Goal: Information Seeking & Learning: Learn about a topic

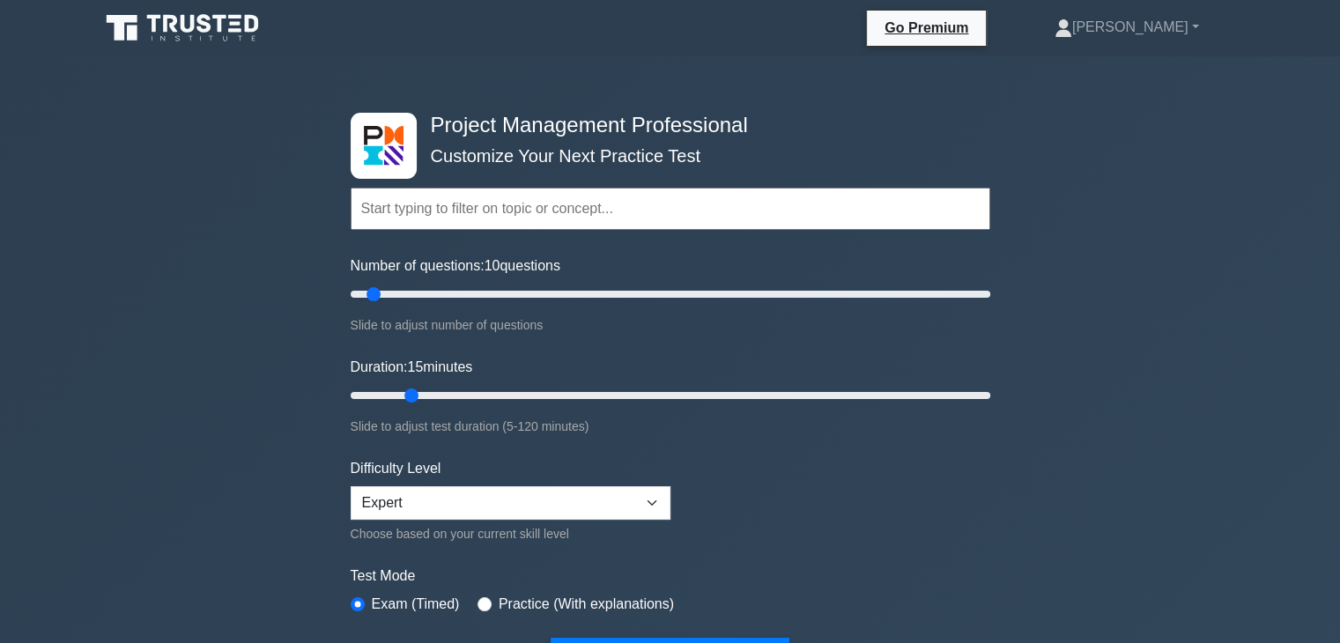
click at [1189, 226] on div "Project Management Professional Customize Your Next Practice Test Topics Scope …" at bounding box center [670, 651] width 1340 height 1191
drag, startPoint x: 382, startPoint y: 396, endPoint x: 401, endPoint y: 396, distance: 19.4
type input "15"
click at [401, 396] on input "Duration: 15 minutes" at bounding box center [671, 395] width 640 height 21
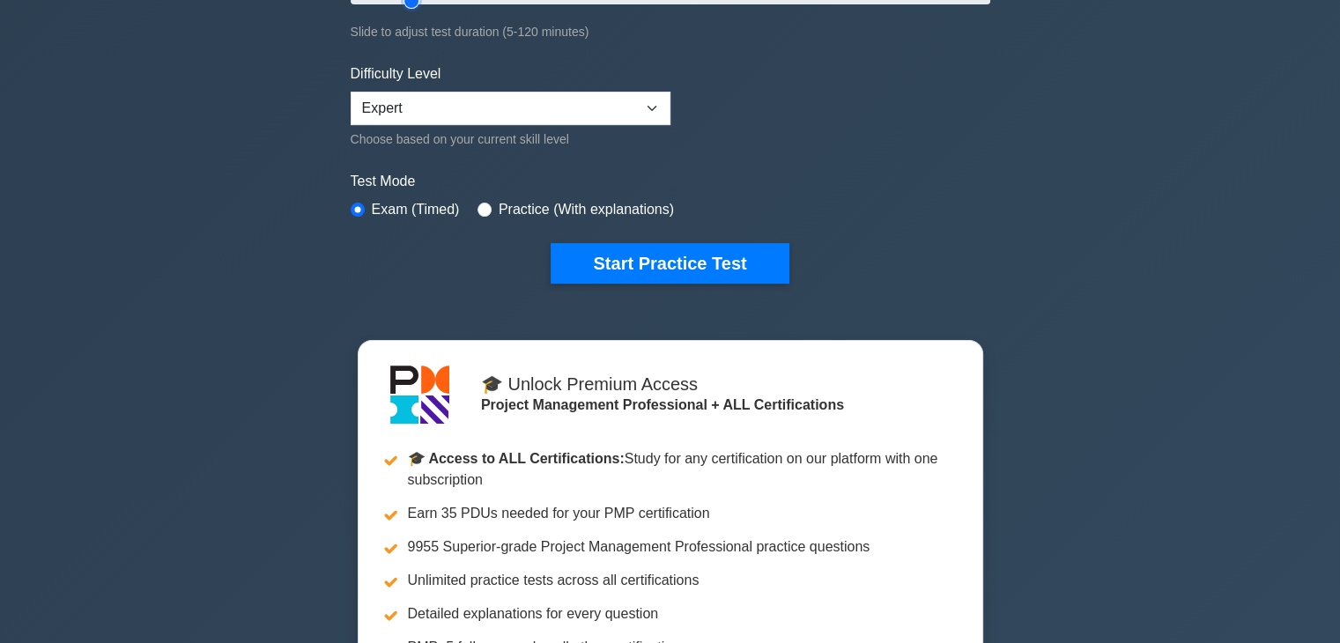
scroll to position [176, 0]
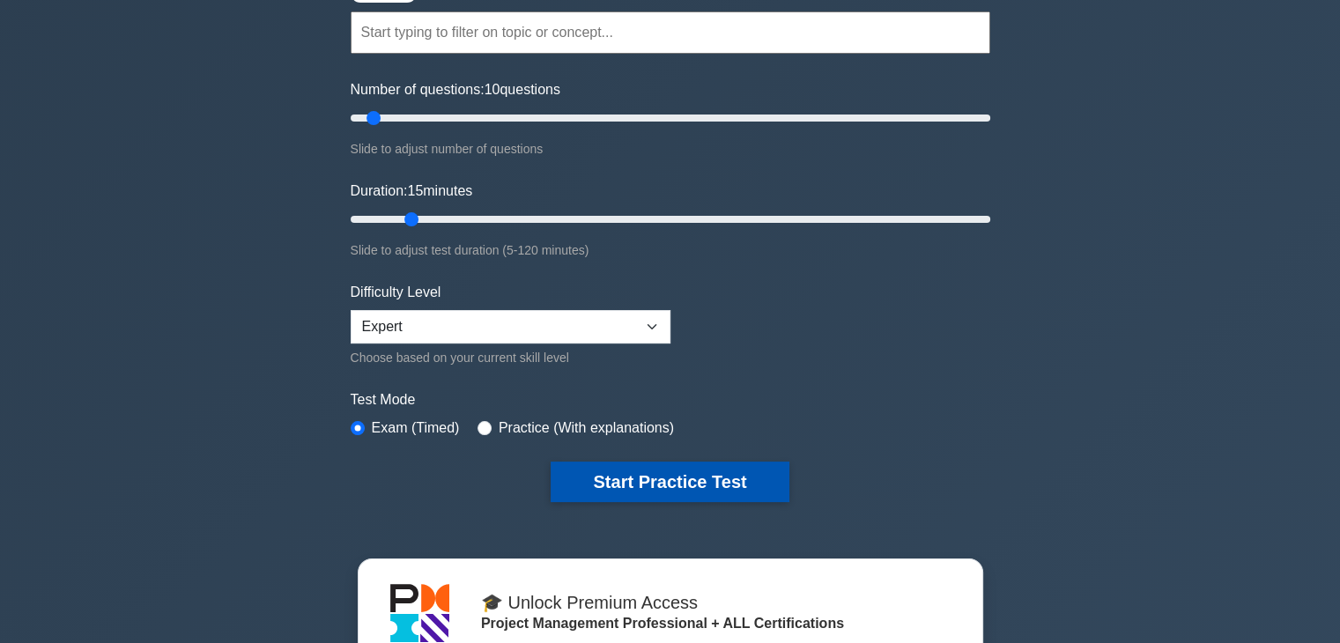
click at [710, 478] on button "Start Practice Test" at bounding box center [670, 482] width 238 height 41
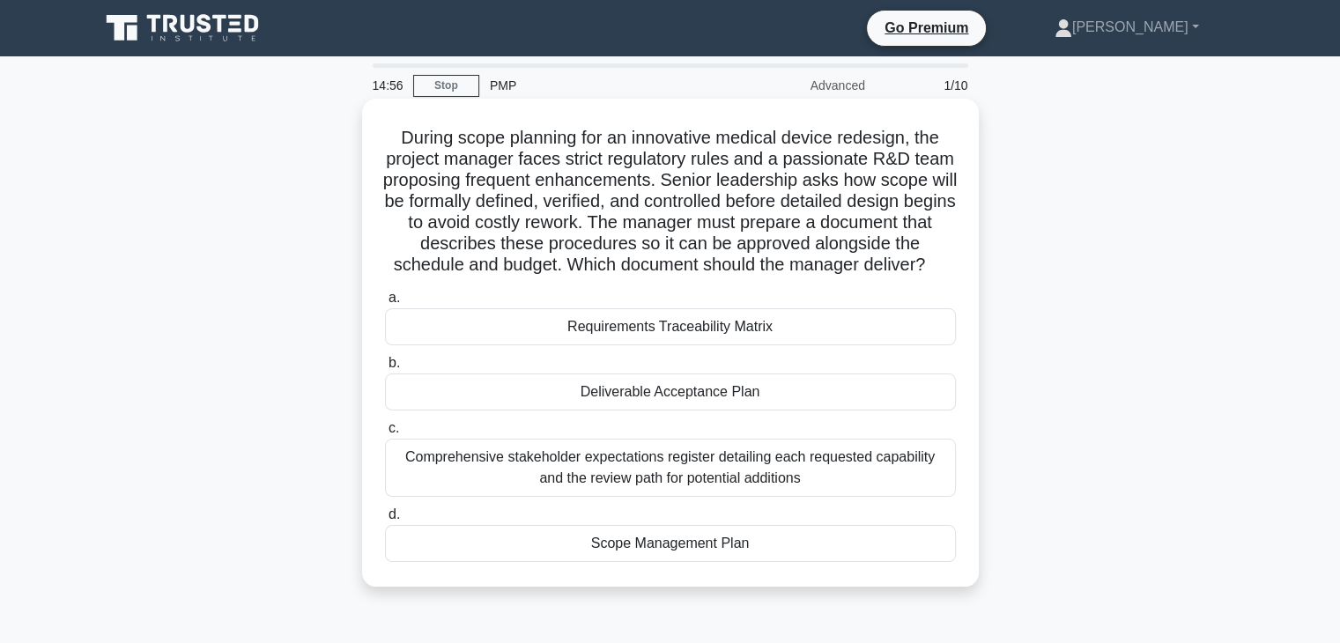
drag, startPoint x: 736, startPoint y: 287, endPoint x: 381, endPoint y: 130, distance: 388.6
click at [381, 130] on div "During scope planning for an innovative medical device redesign, the project ma…" at bounding box center [670, 343] width 603 height 474
copy h5 "During scope planning for an innovative medical device redesign, the project ma…"
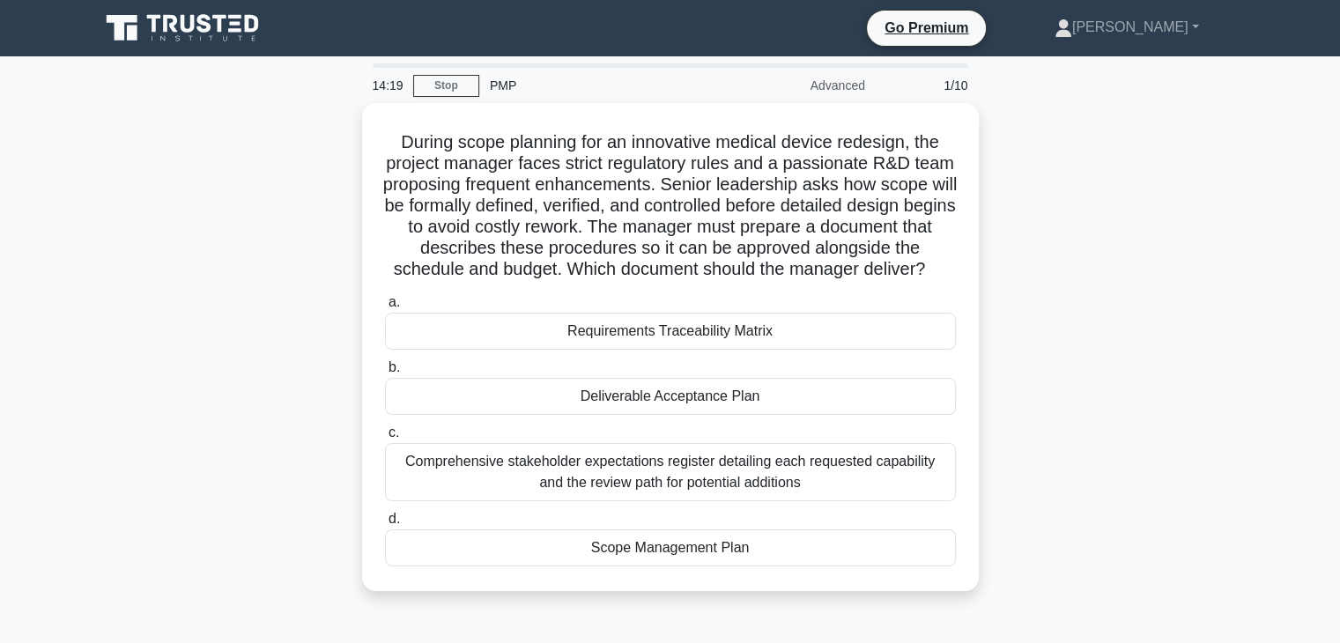
click at [1040, 325] on div "During scope planning for an innovative medical device redesign, the project ma…" at bounding box center [670, 357] width 1163 height 509
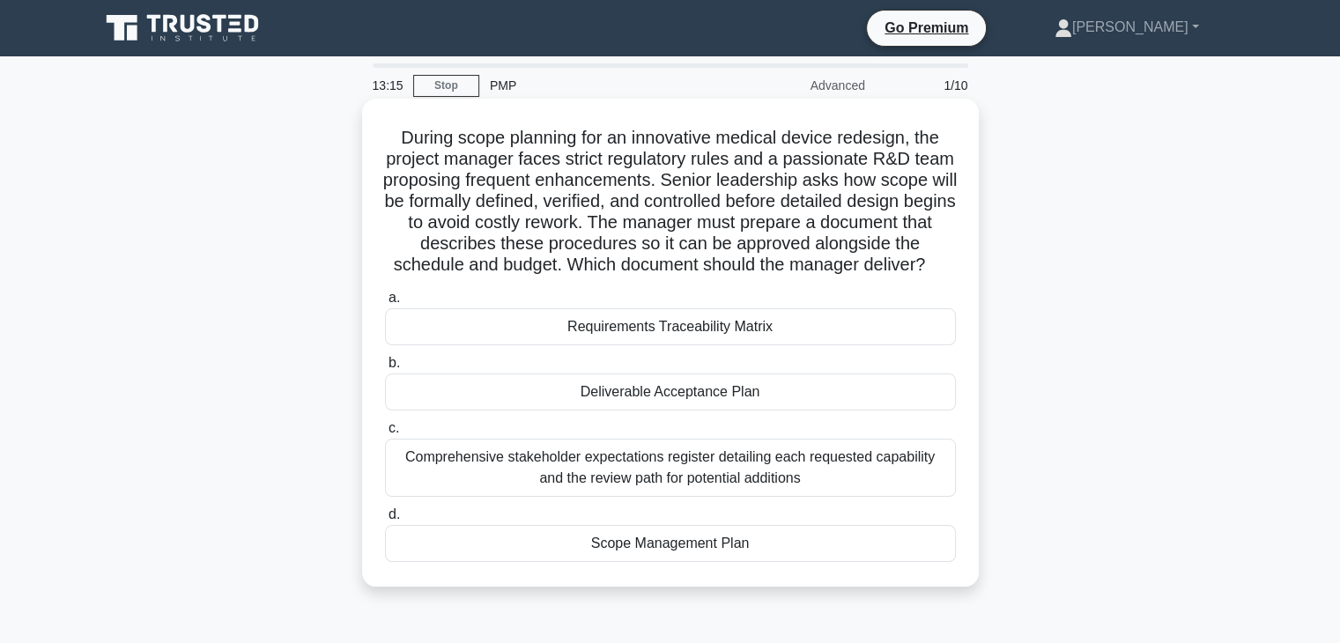
click at [697, 562] on div "Scope Management Plan" at bounding box center [670, 543] width 571 height 37
click at [385, 521] on input "d. Scope Management Plan" at bounding box center [385, 514] width 0 height 11
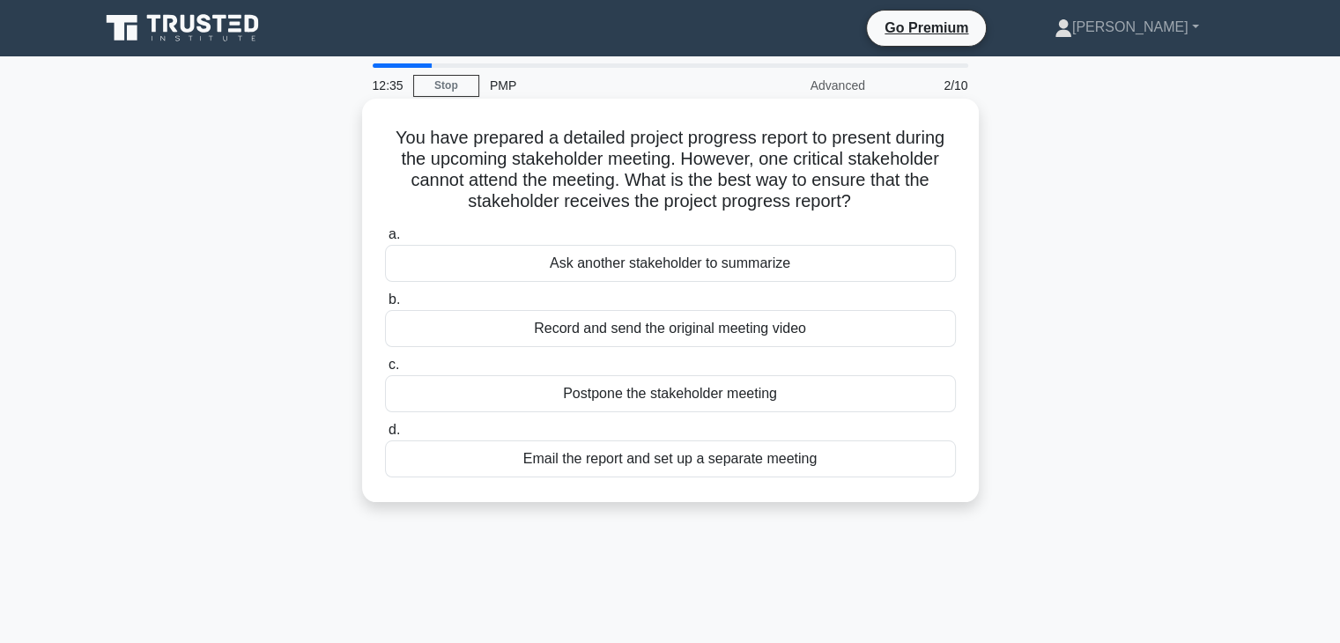
click at [769, 463] on div "Email the report and set up a separate meeting" at bounding box center [670, 459] width 571 height 37
click at [385, 436] on input "d. Email the report and set up a separate meeting" at bounding box center [385, 430] width 0 height 11
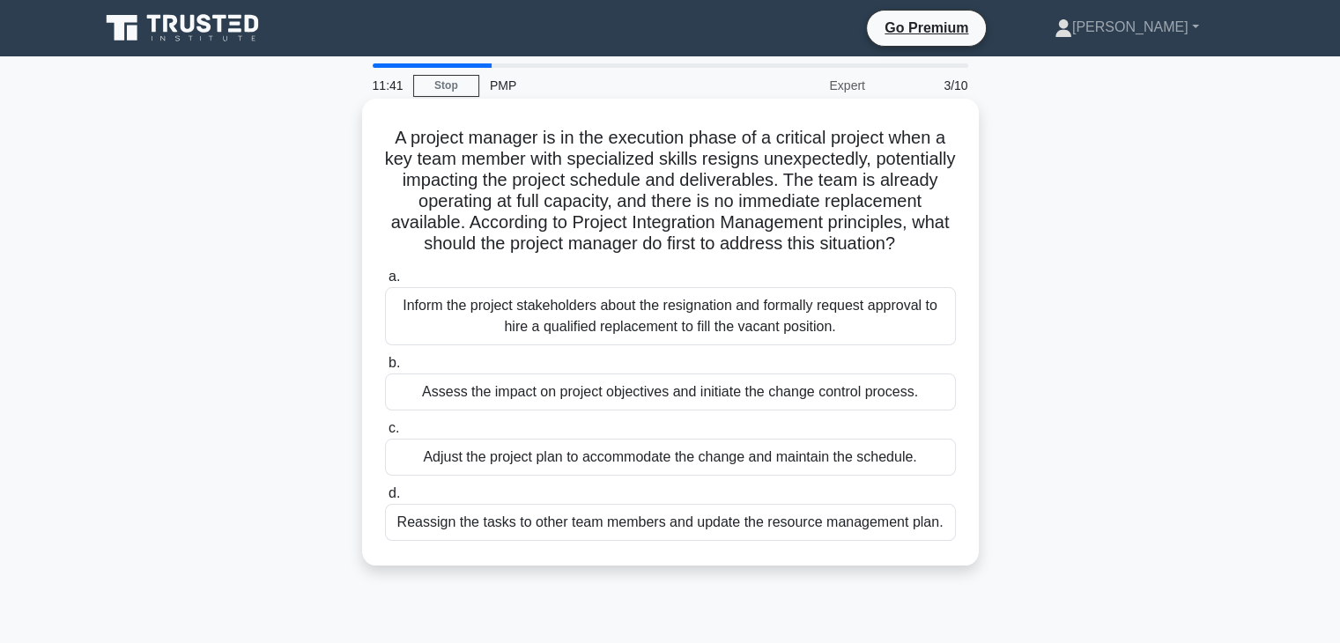
click at [600, 411] on div "Assess the impact on project objectives and initiate the change control process." at bounding box center [670, 392] width 571 height 37
click at [385, 369] on input "b. Assess the impact on project objectives and initiate the change control proc…" at bounding box center [385, 363] width 0 height 11
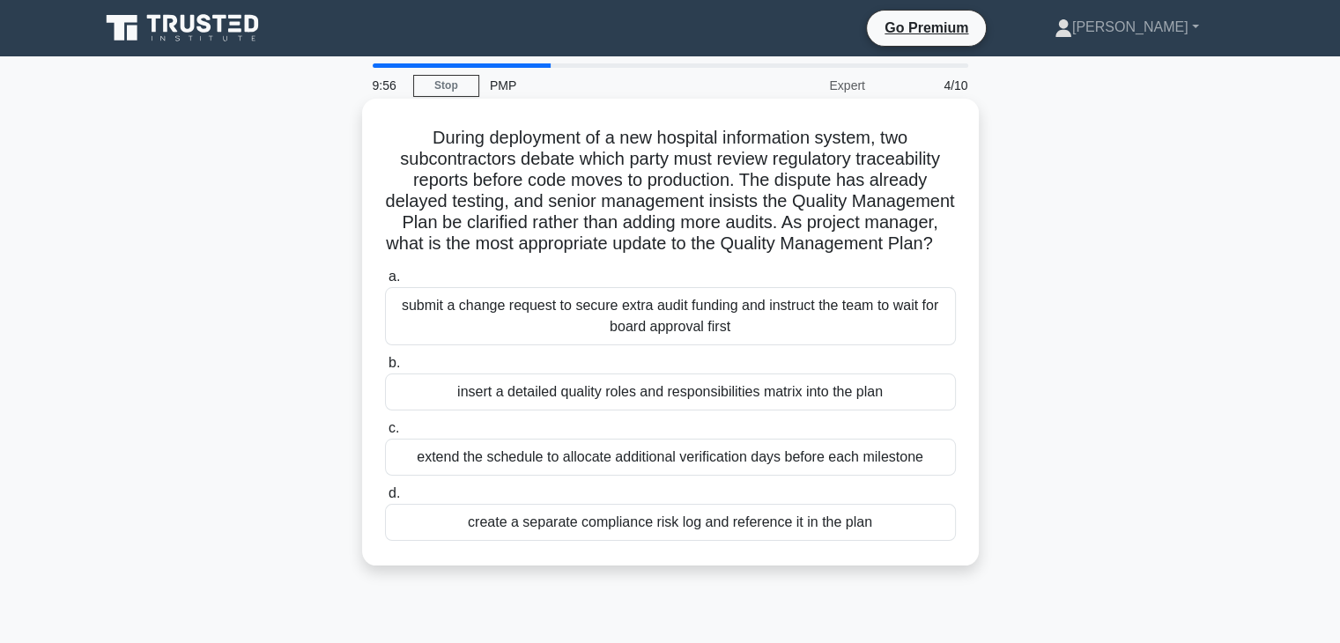
click at [617, 411] on div "insert a detailed quality roles and responsibilities matrix into the plan" at bounding box center [670, 392] width 571 height 37
click at [385, 369] on input "b. insert a detailed quality roles and responsibilities matrix into the plan" at bounding box center [385, 363] width 0 height 11
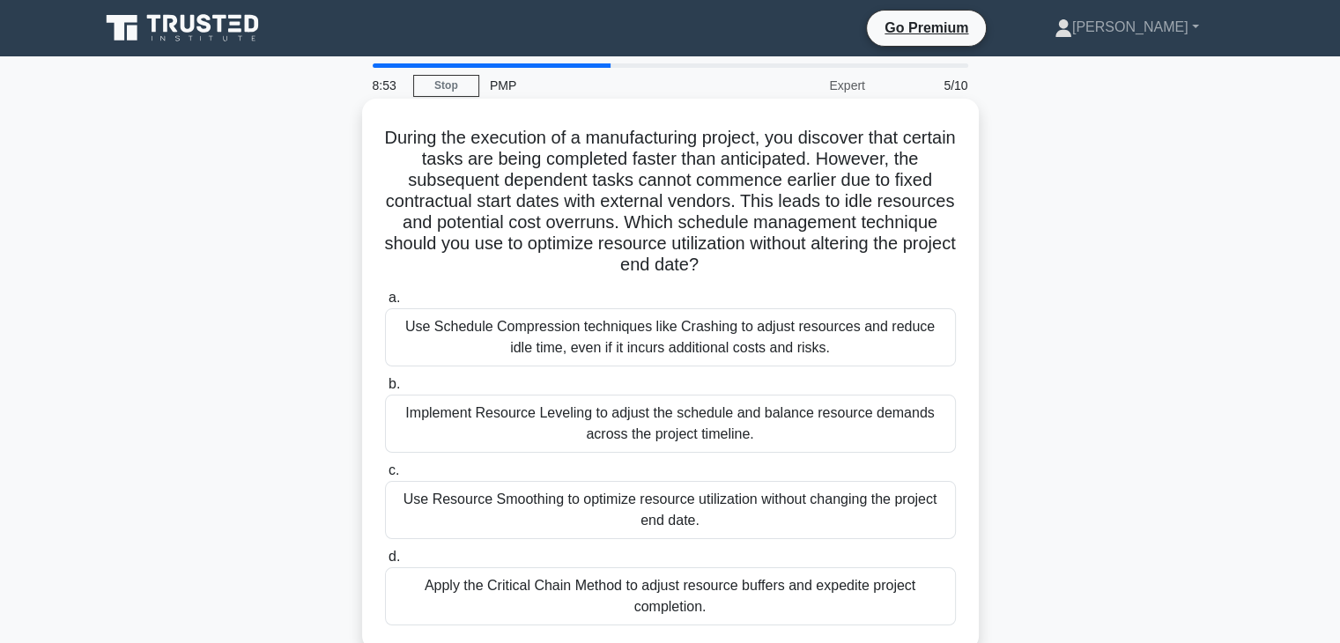
click at [772, 525] on div "Use Resource Smoothing to optimize resource utilization without changing the pr…" at bounding box center [670, 510] width 571 height 58
click at [385, 477] on input "c. Use Resource Smoothing to optimize resource utilization without changing the…" at bounding box center [385, 470] width 0 height 11
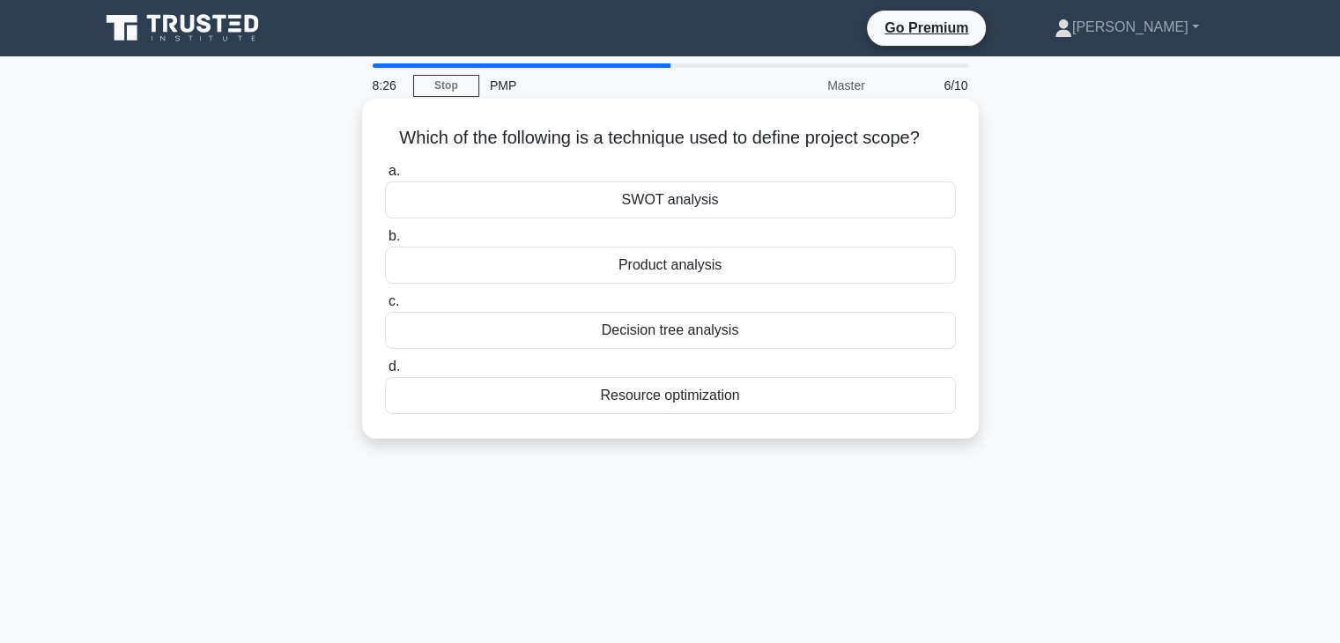
click at [679, 271] on div "Product analysis" at bounding box center [670, 265] width 571 height 37
click at [385, 242] on input "b. Product analysis" at bounding box center [385, 236] width 0 height 11
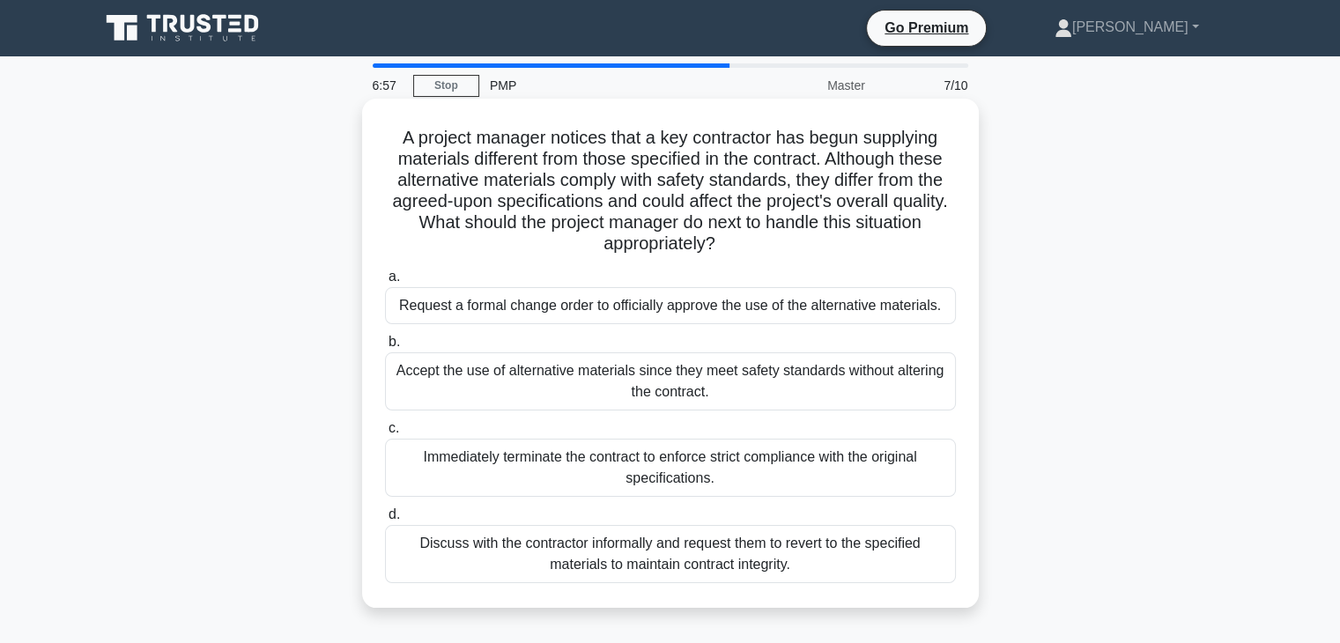
click at [819, 557] on div "Discuss with the contractor informally and request them to revert to the specif…" at bounding box center [670, 554] width 571 height 58
click at [385, 521] on input "d. Discuss with the contractor informally and request them to revert to the spe…" at bounding box center [385, 514] width 0 height 11
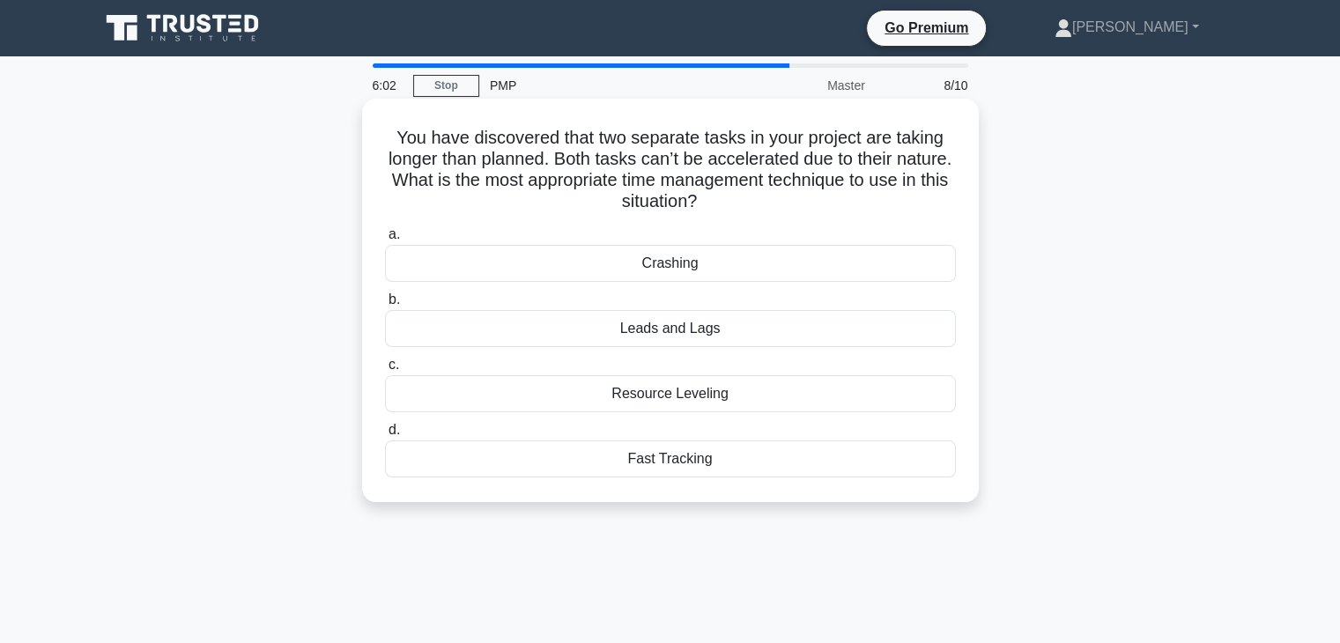
click at [730, 463] on div "Fast Tracking" at bounding box center [670, 459] width 571 height 37
click at [385, 436] on input "d. Fast Tracking" at bounding box center [385, 430] width 0 height 11
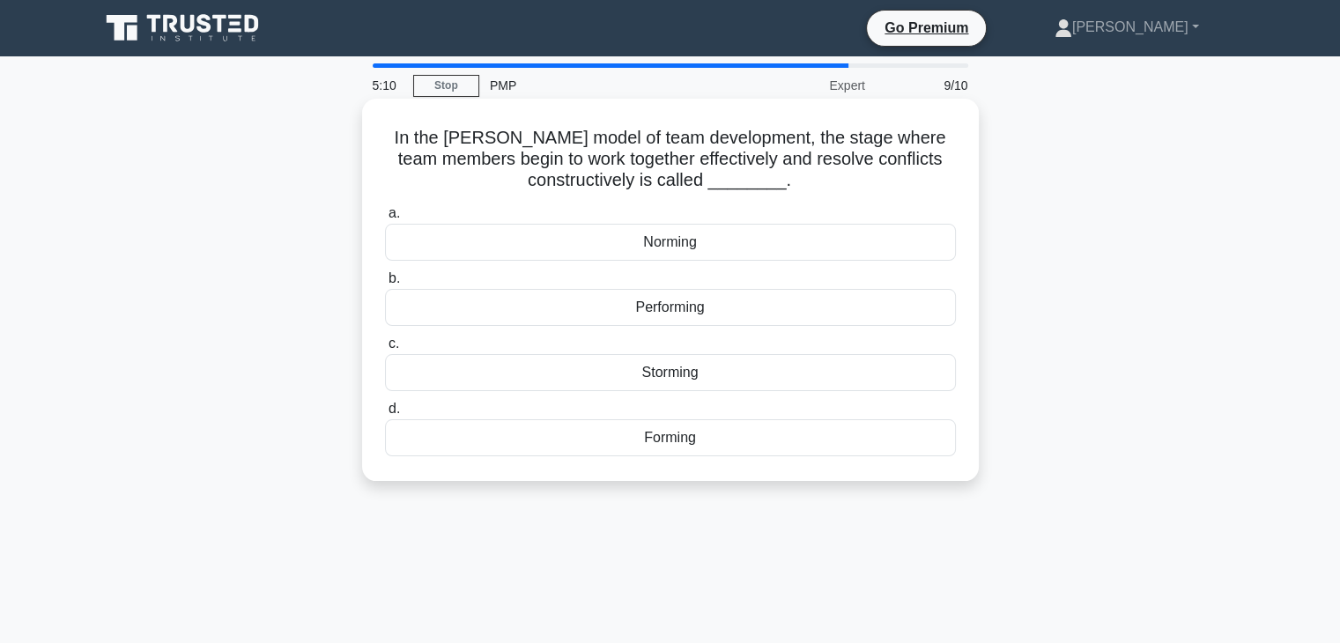
click at [677, 308] on div "Performing" at bounding box center [670, 307] width 571 height 37
click at [385, 285] on input "b. Performing" at bounding box center [385, 278] width 0 height 11
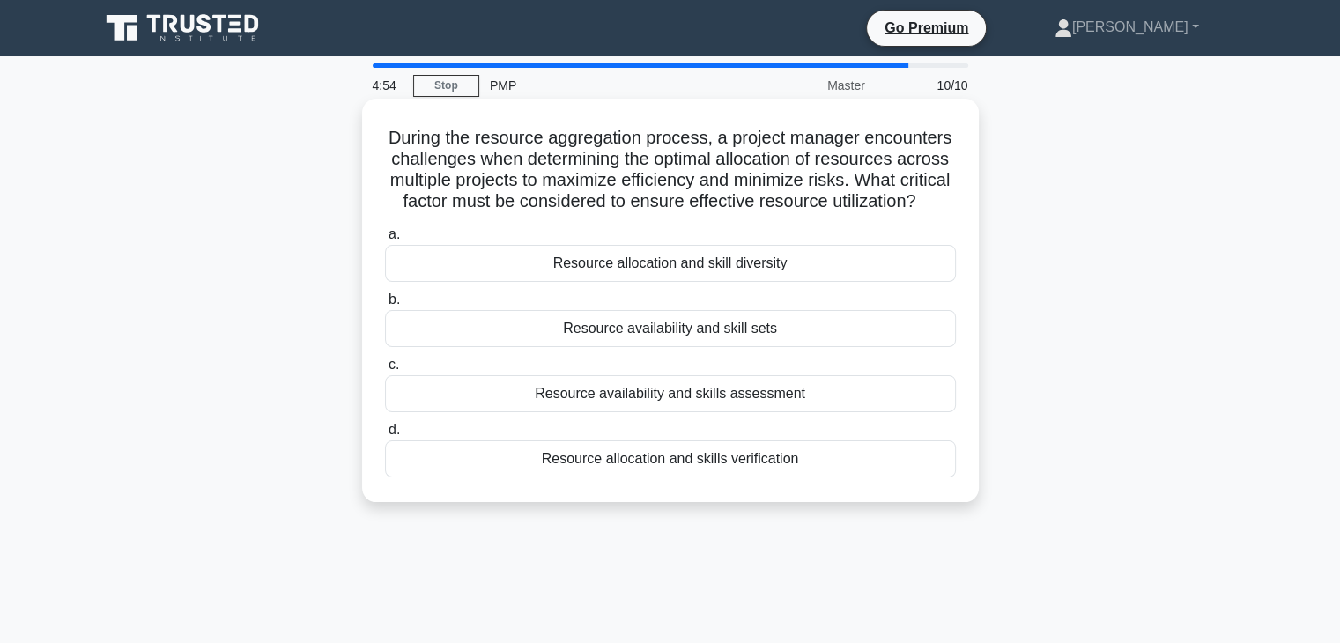
drag, startPoint x: 712, startPoint y: 230, endPoint x: 415, endPoint y: 140, distance: 310.3
click at [415, 140] on h5 "During the resource aggregation process, a project manager encounters challenge…" at bounding box center [670, 170] width 575 height 86
copy h5 "During the resource aggregation process, a project manager encounters challenge…"
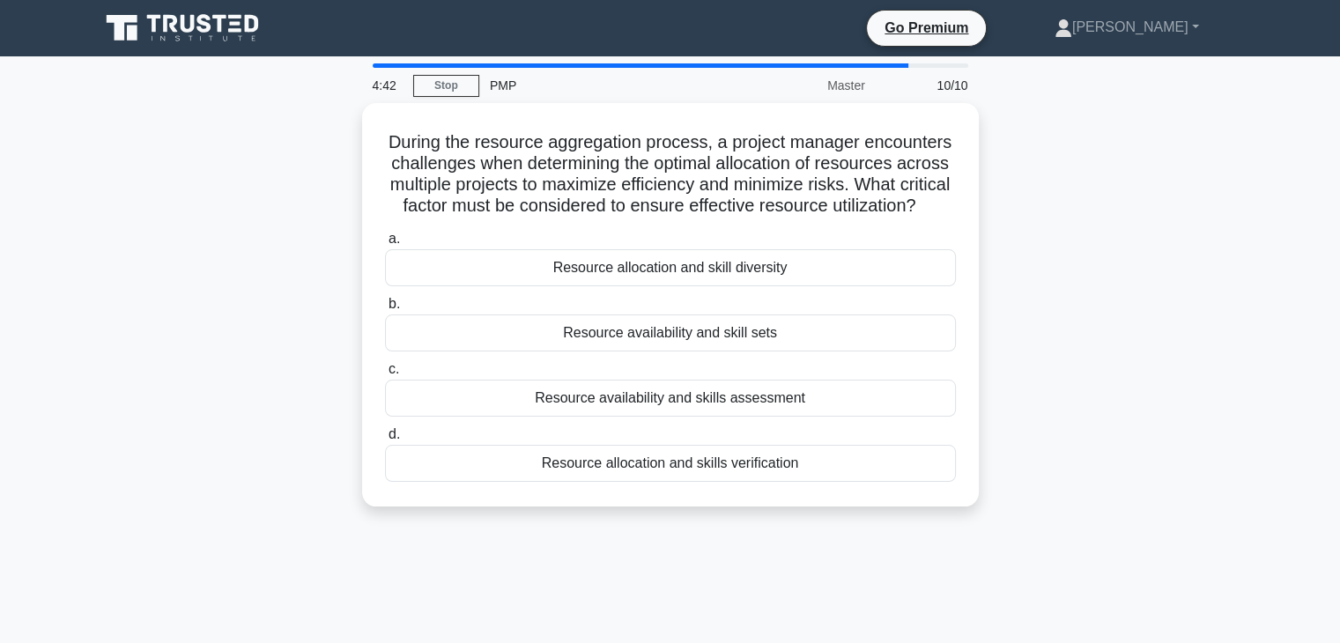
click at [1094, 392] on div "During the resource aggregation process, a project manager encounters challenge…" at bounding box center [670, 315] width 1163 height 425
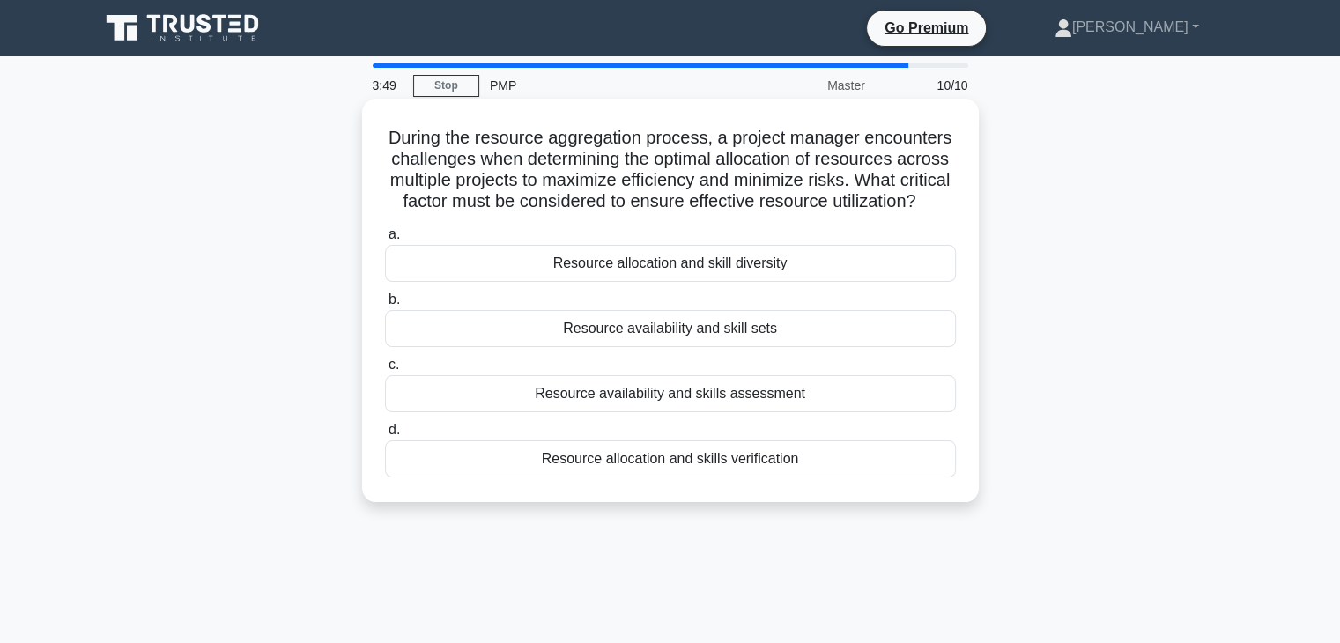
click at [819, 412] on div "Resource availability and skills assessment" at bounding box center [670, 393] width 571 height 37
click at [385, 371] on input "c. Resource availability and skills assessment" at bounding box center [385, 365] width 0 height 11
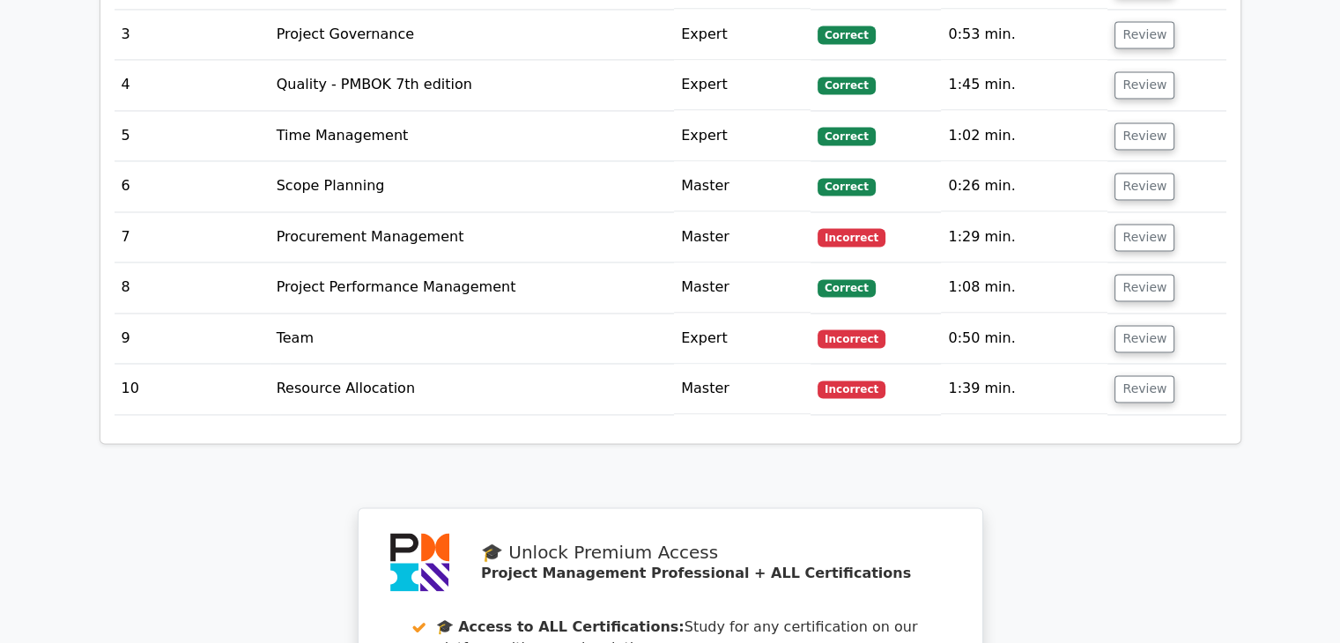
scroll to position [2732, 0]
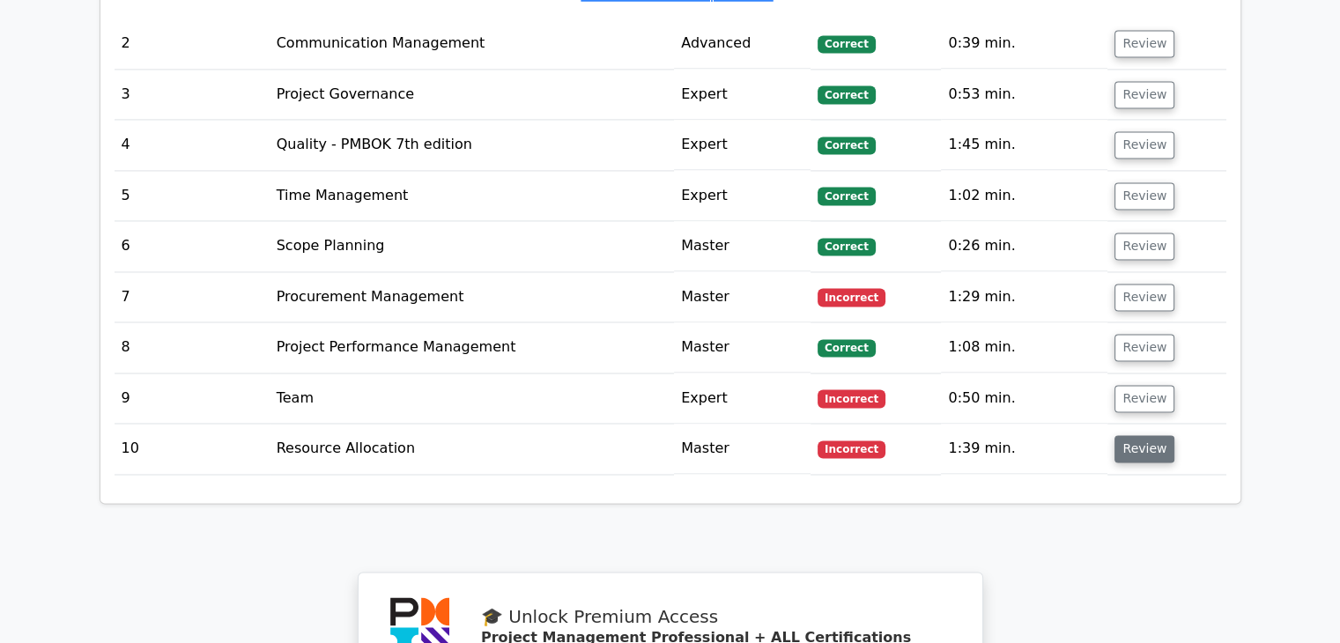
click at [1149, 435] on button "Review" at bounding box center [1145, 448] width 60 height 27
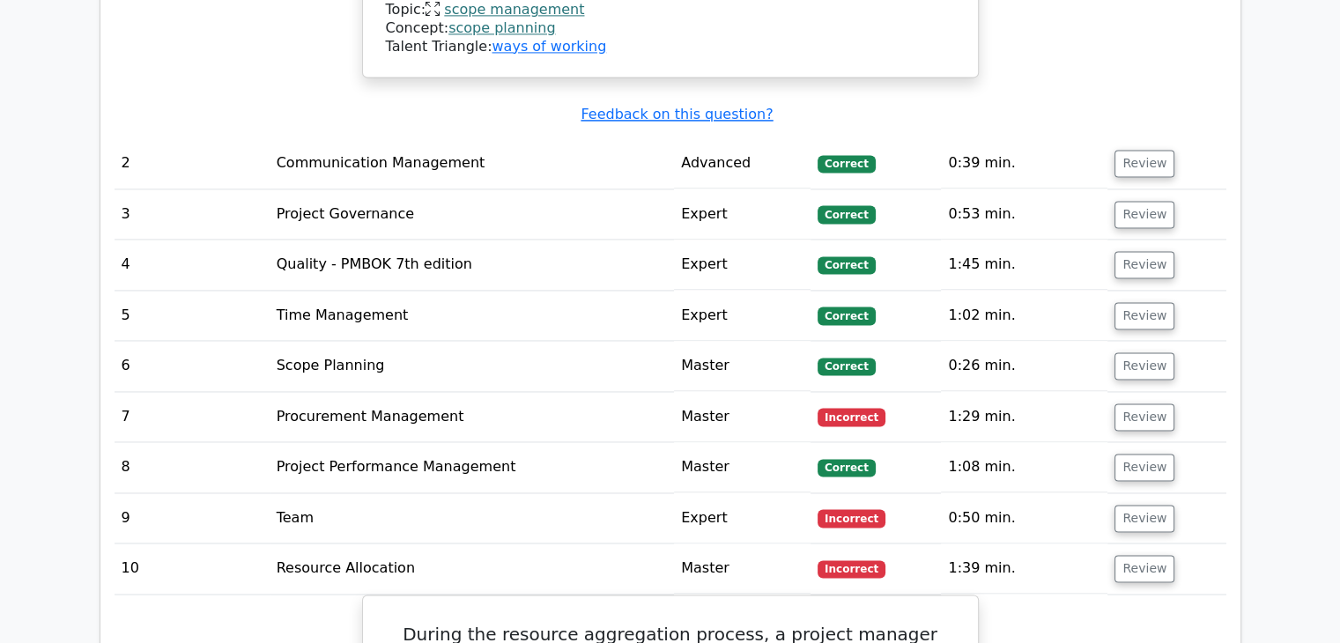
scroll to position [2644, 0]
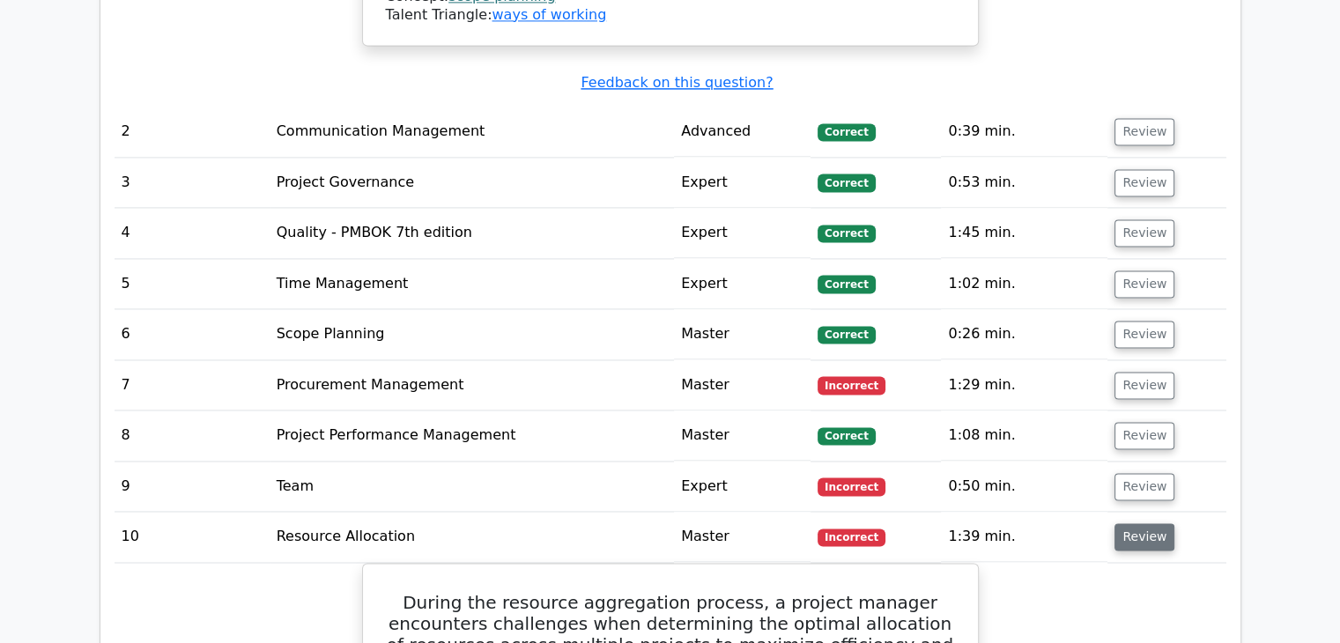
click at [1153, 523] on button "Review" at bounding box center [1145, 536] width 60 height 27
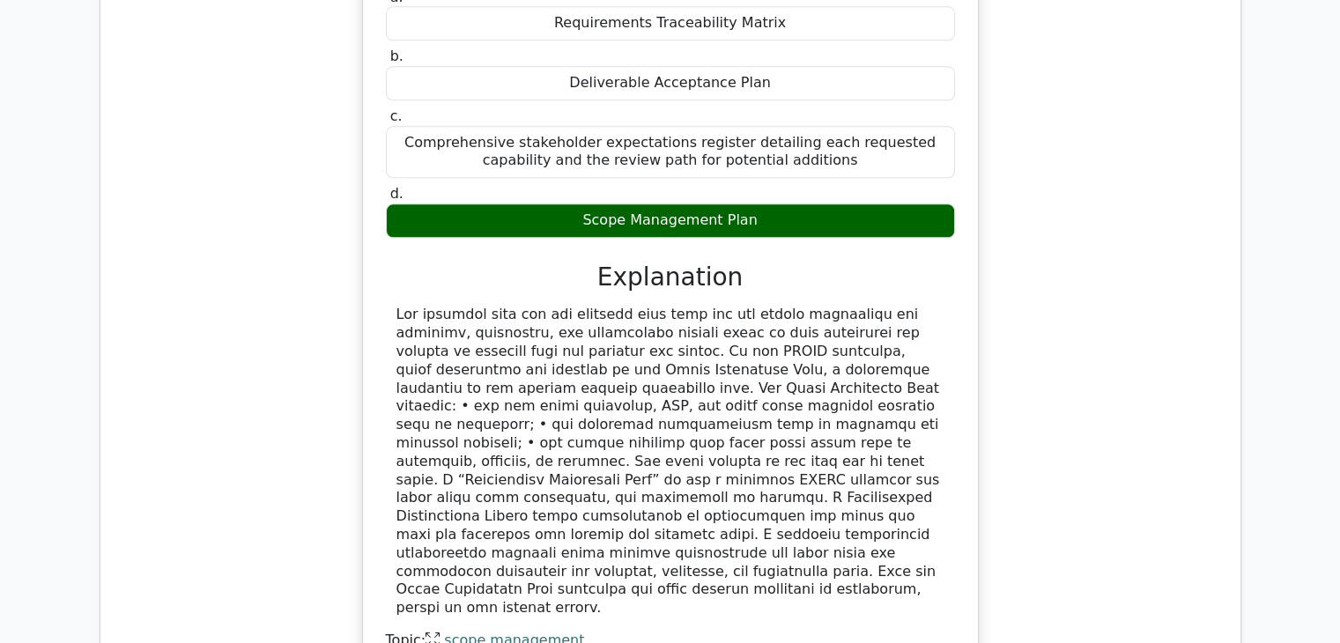
scroll to position [2027, 0]
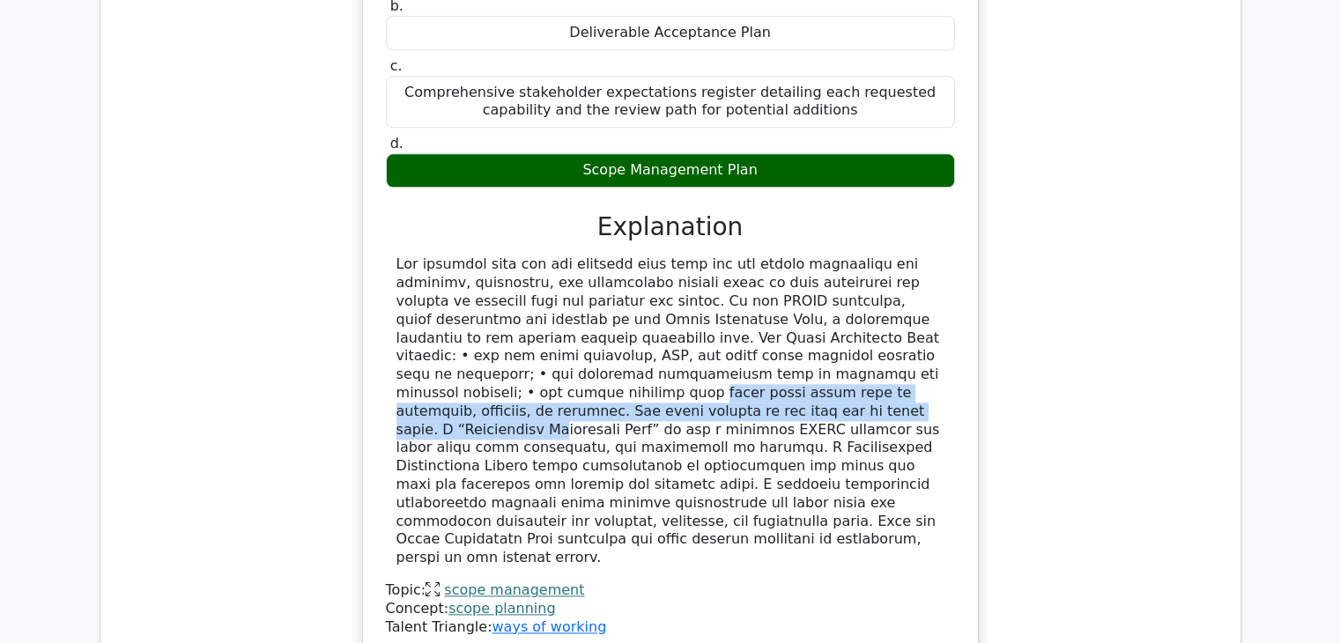
drag, startPoint x: 780, startPoint y: 352, endPoint x: 492, endPoint y: 384, distance: 289.9
click at [492, 384] on div at bounding box center [671, 412] width 548 height 312
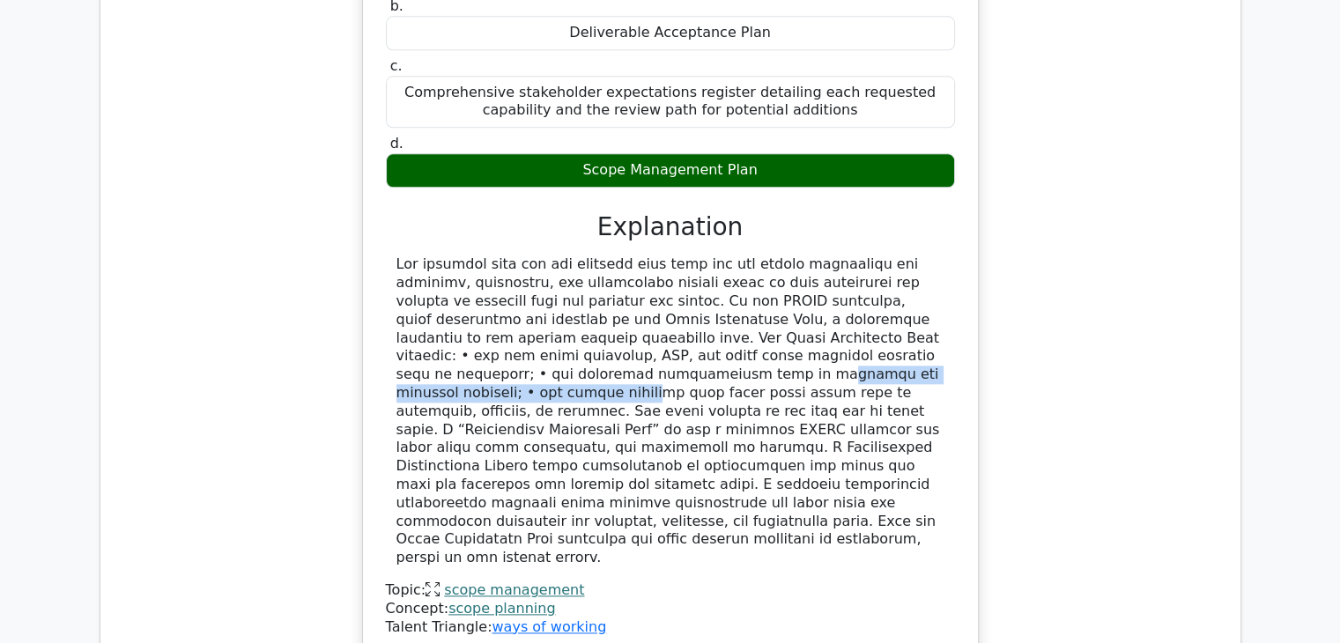
drag, startPoint x: 432, startPoint y: 354, endPoint x: 724, endPoint y: 354, distance: 292.5
click at [724, 354] on div at bounding box center [671, 412] width 548 height 312
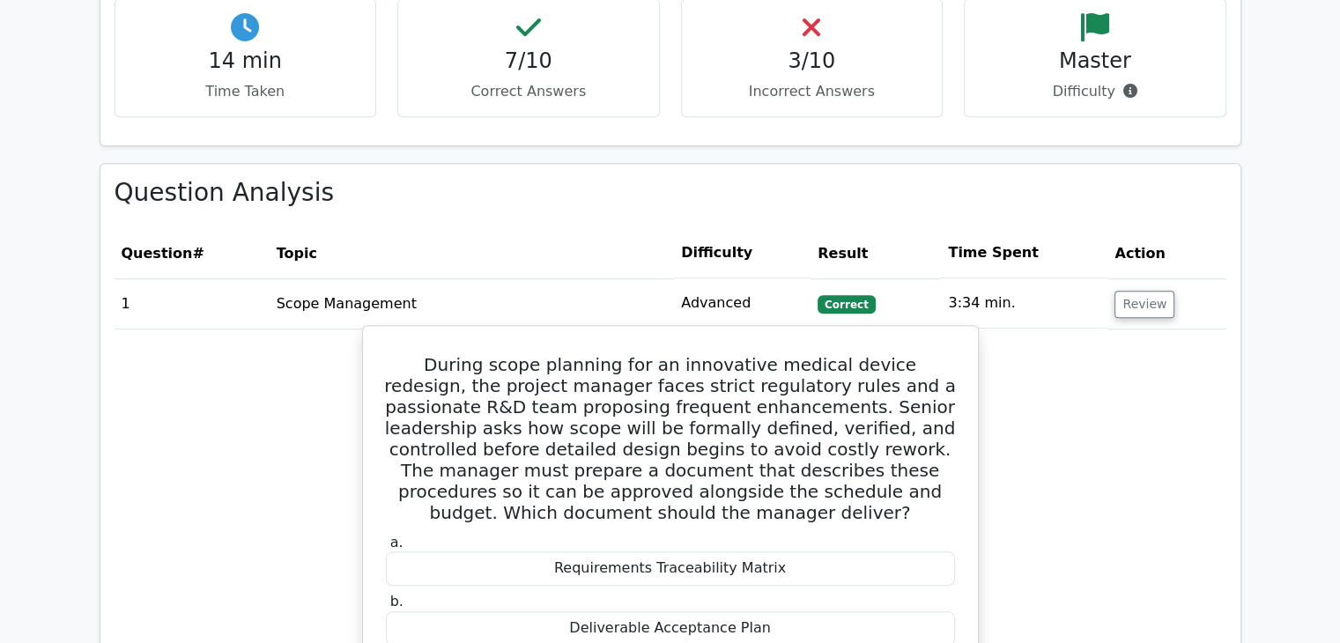
scroll to position [1410, 0]
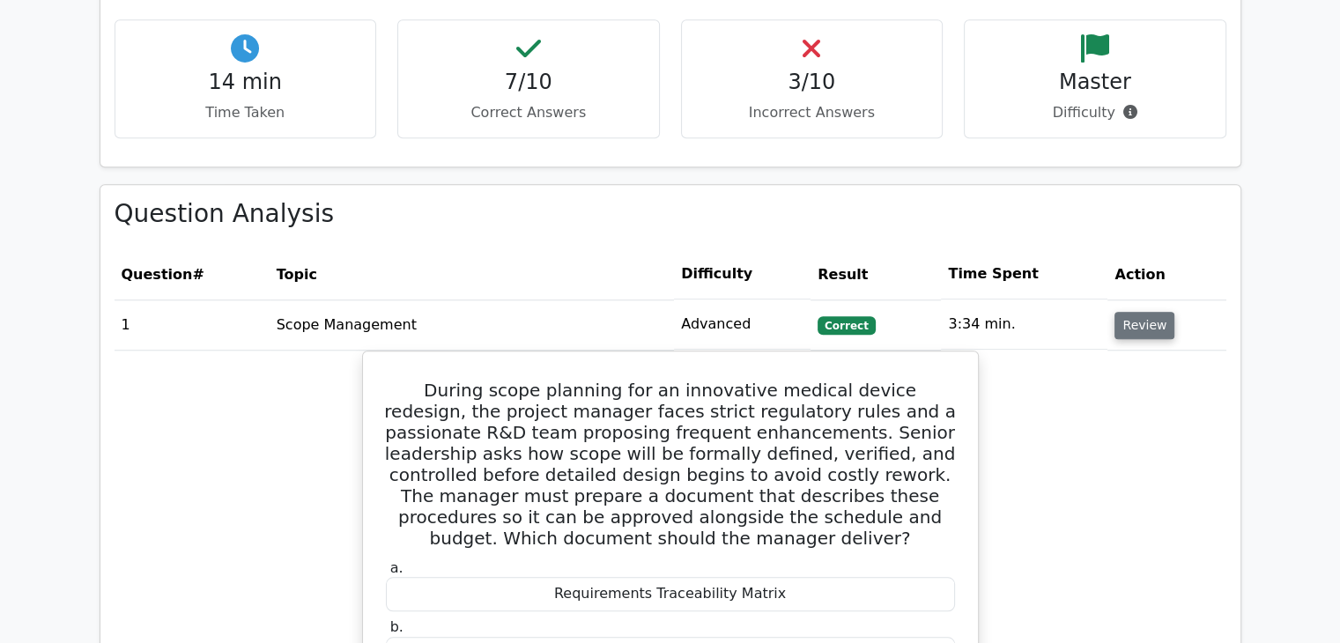
click at [1139, 312] on button "Review" at bounding box center [1145, 325] width 60 height 27
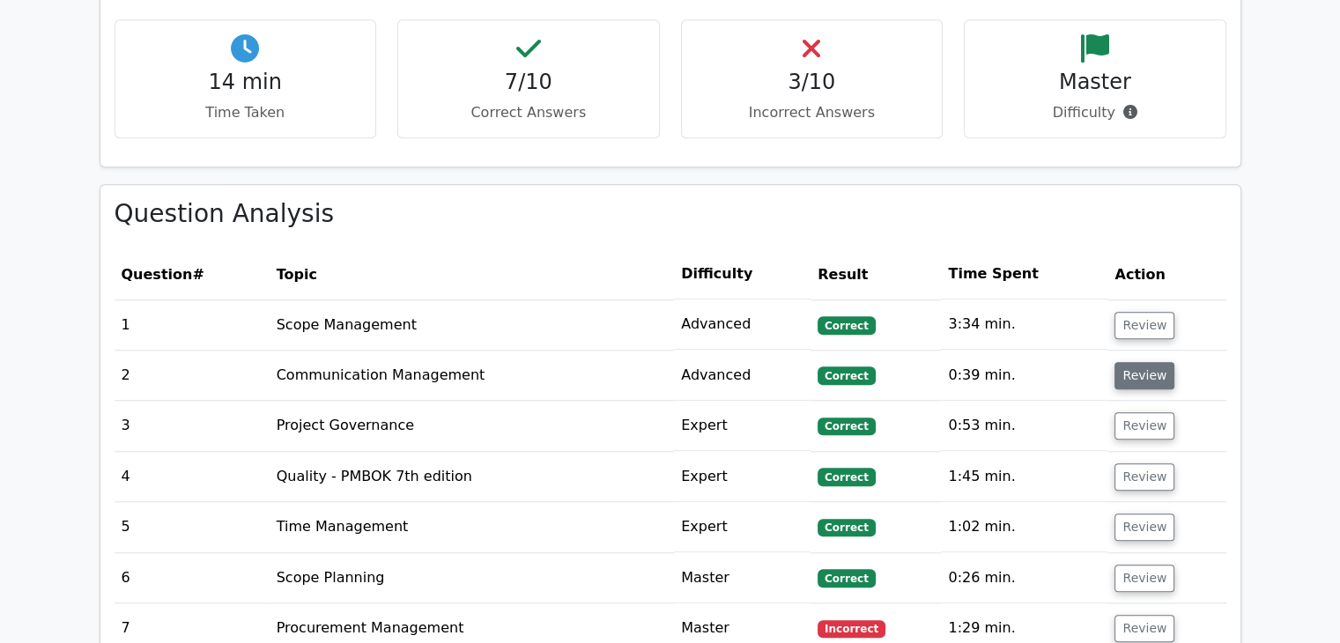
click at [1131, 362] on button "Review" at bounding box center [1145, 375] width 60 height 27
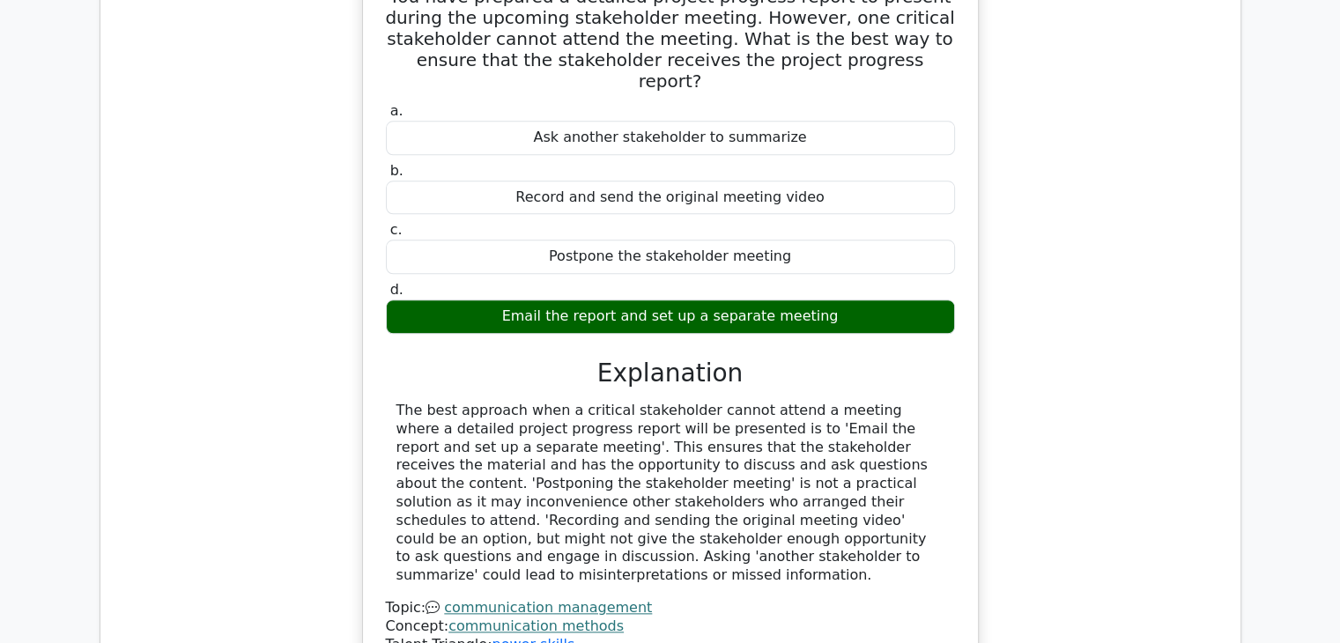
scroll to position [1850, 0]
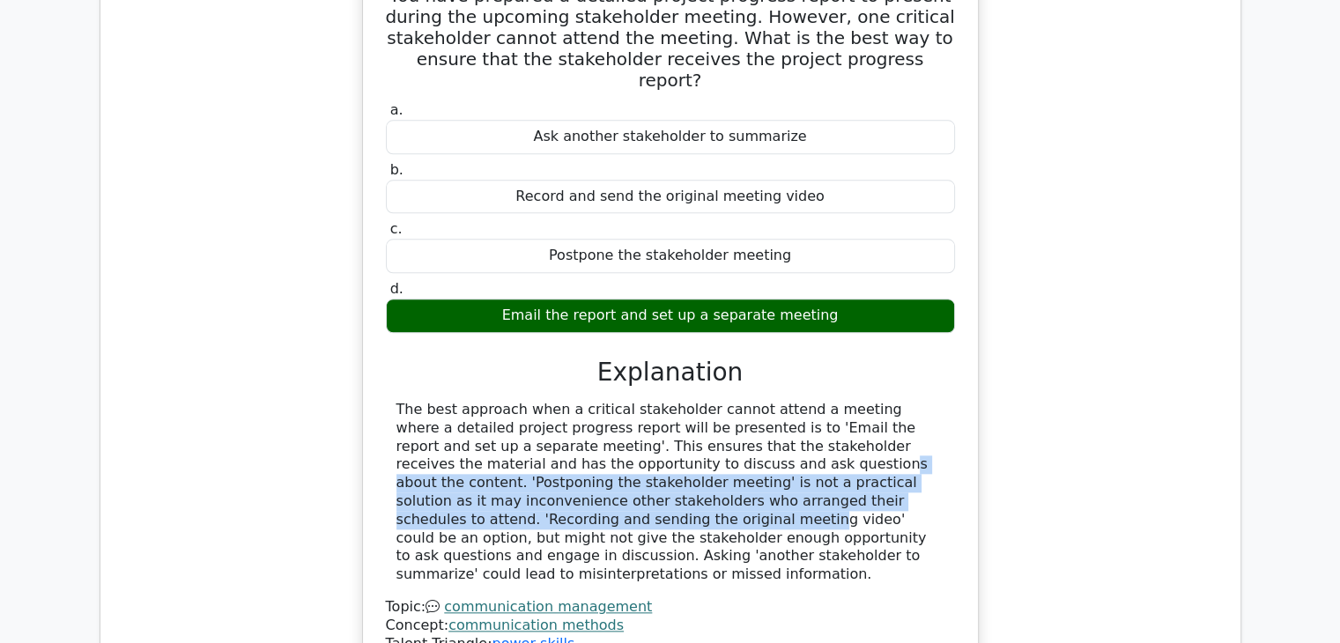
drag, startPoint x: 532, startPoint y: 423, endPoint x: 895, endPoint y: 446, distance: 363.8
click at [895, 446] on div "The best approach when a critical stakeholder cannot attend a meeting where a d…" at bounding box center [671, 492] width 548 height 183
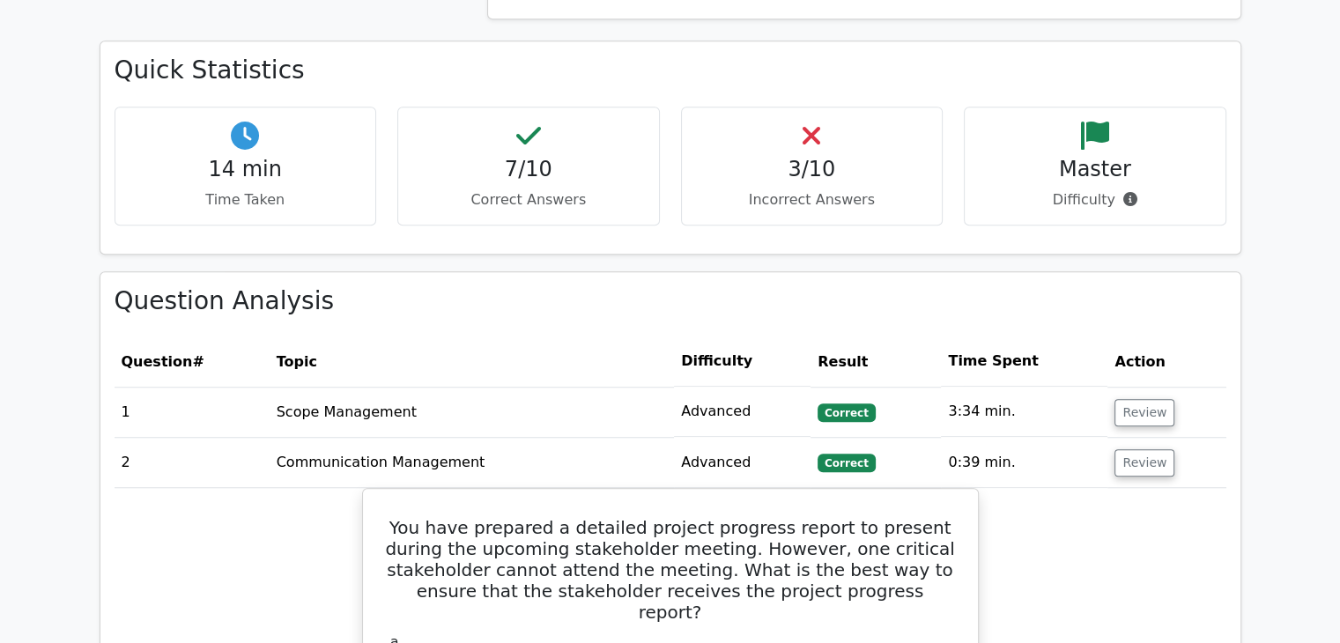
scroll to position [1322, 0]
click at [1146, 450] on button "Review" at bounding box center [1145, 463] width 60 height 27
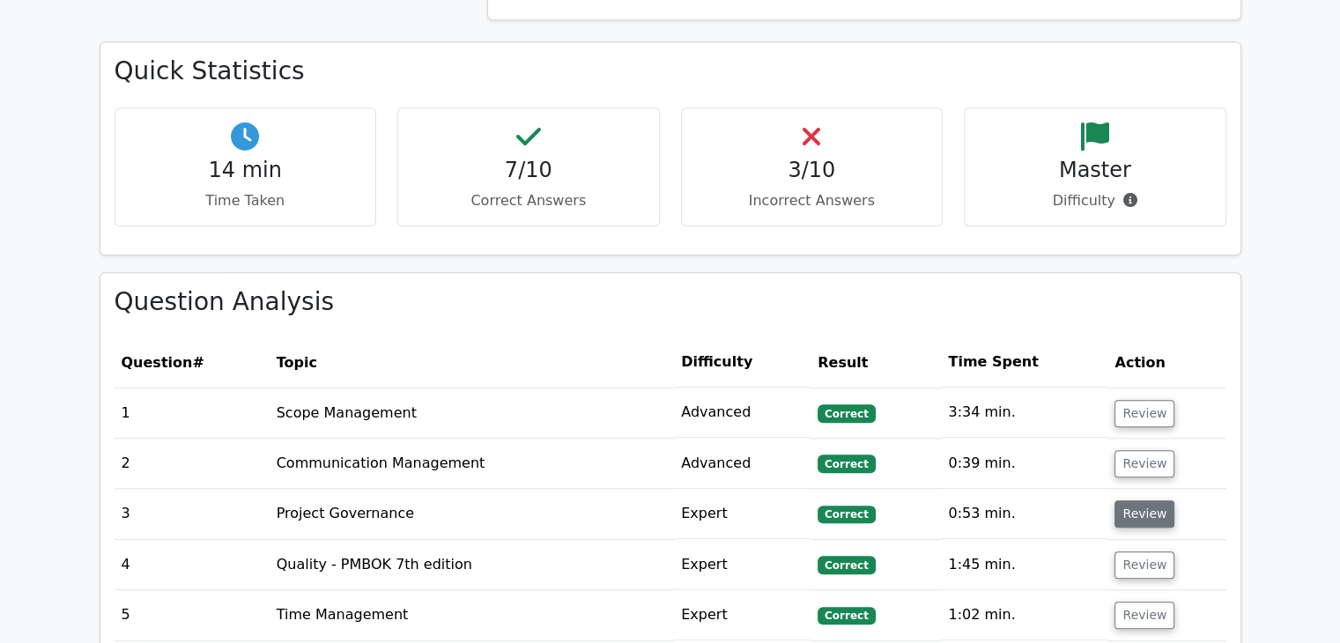
click at [1138, 501] on button "Review" at bounding box center [1145, 514] width 60 height 27
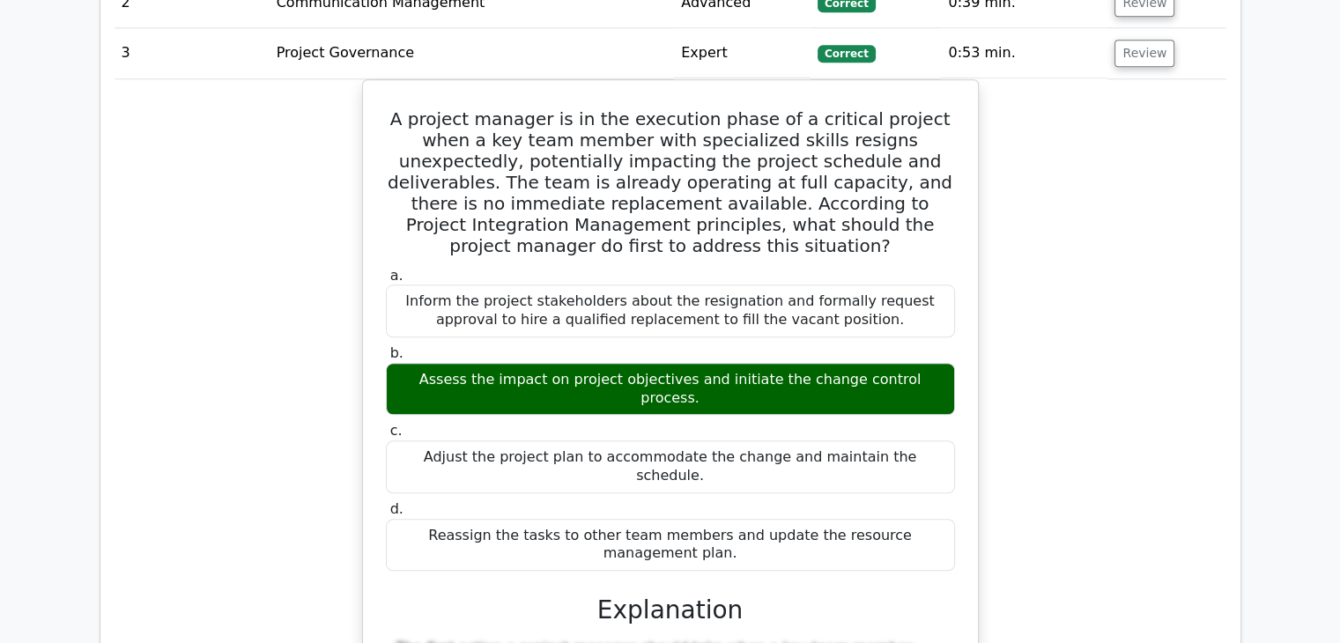
scroll to position [1674, 0]
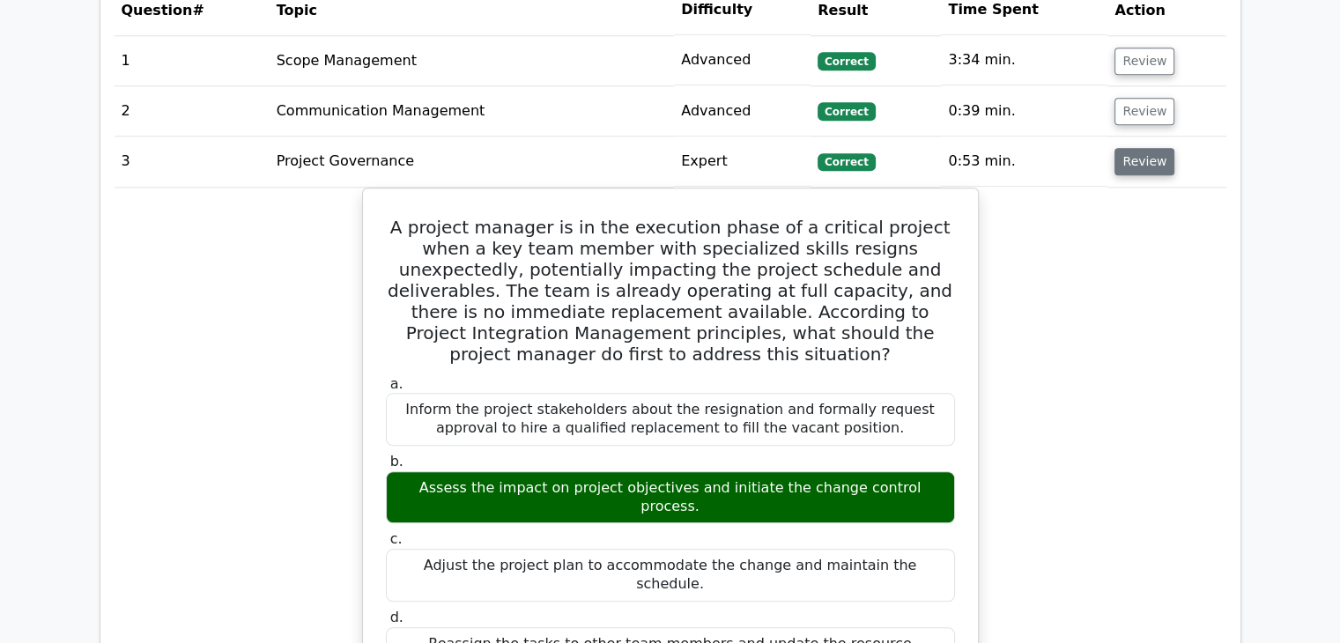
click at [1149, 148] on button "Review" at bounding box center [1145, 161] width 60 height 27
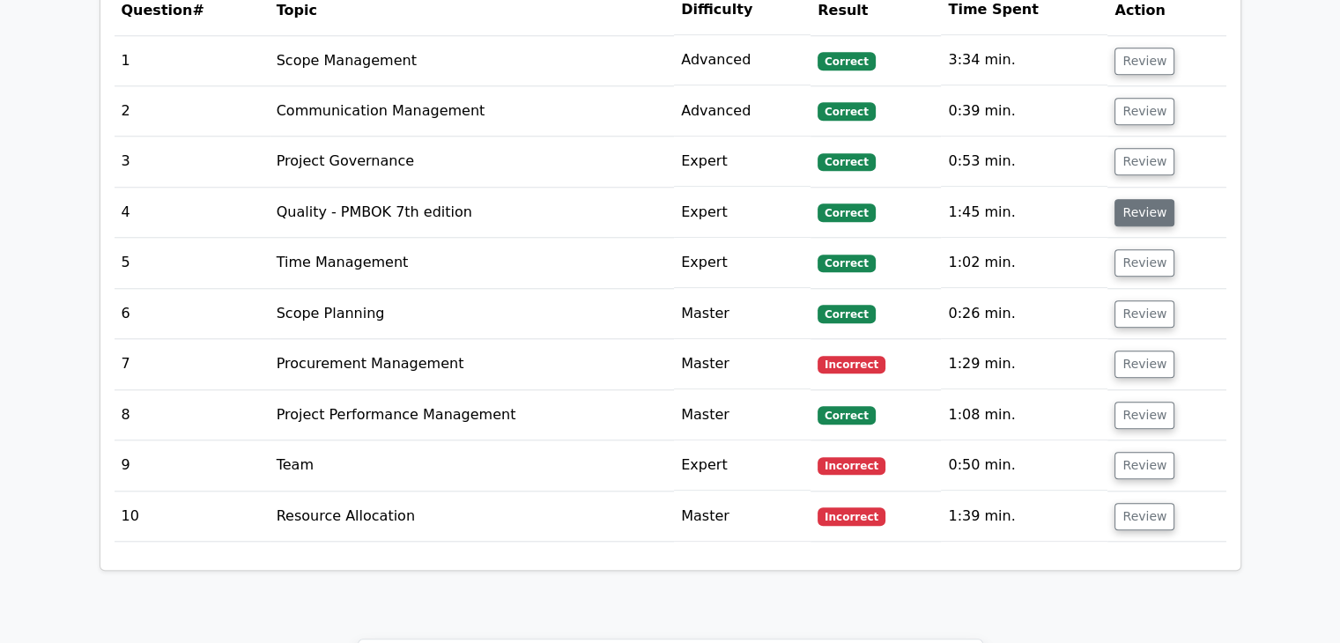
click at [1132, 199] on button "Review" at bounding box center [1145, 212] width 60 height 27
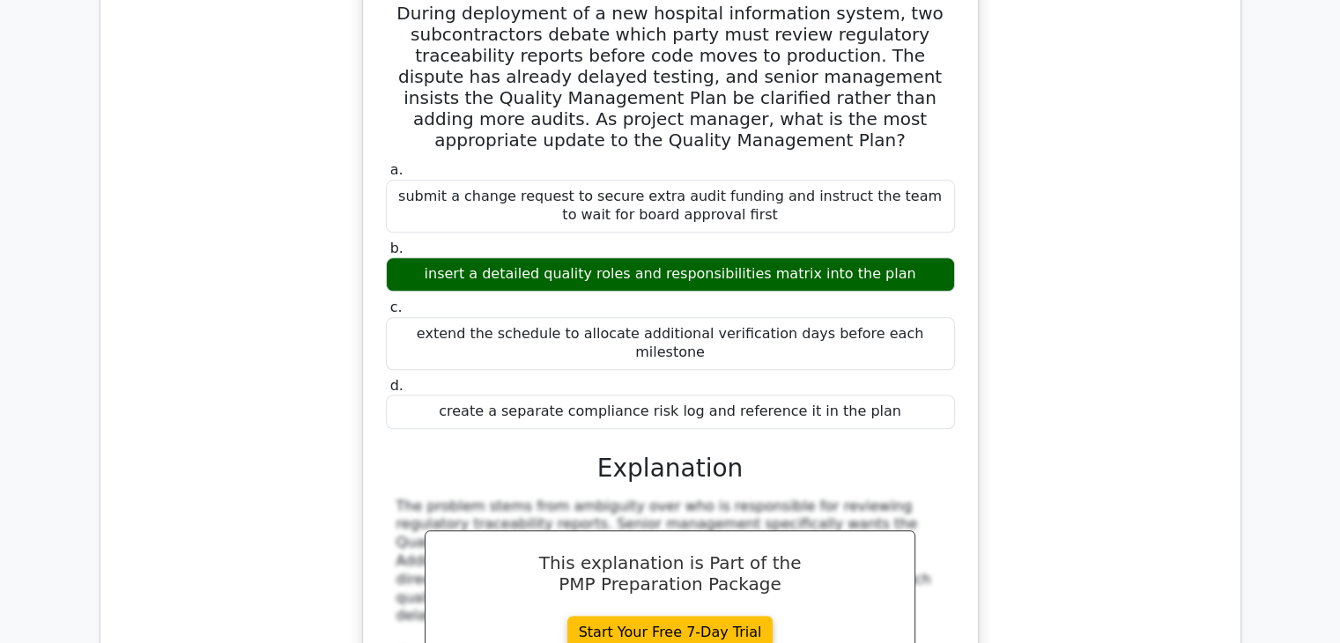
scroll to position [1762, 0]
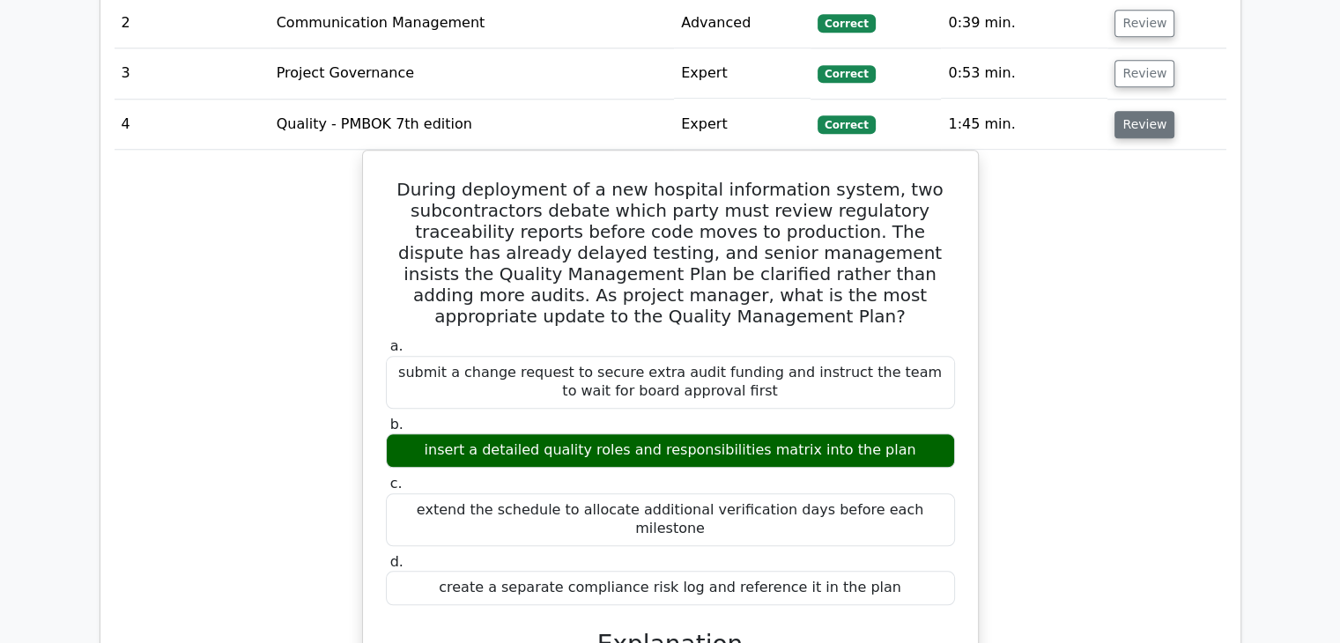
click at [1137, 111] on button "Review" at bounding box center [1145, 124] width 60 height 27
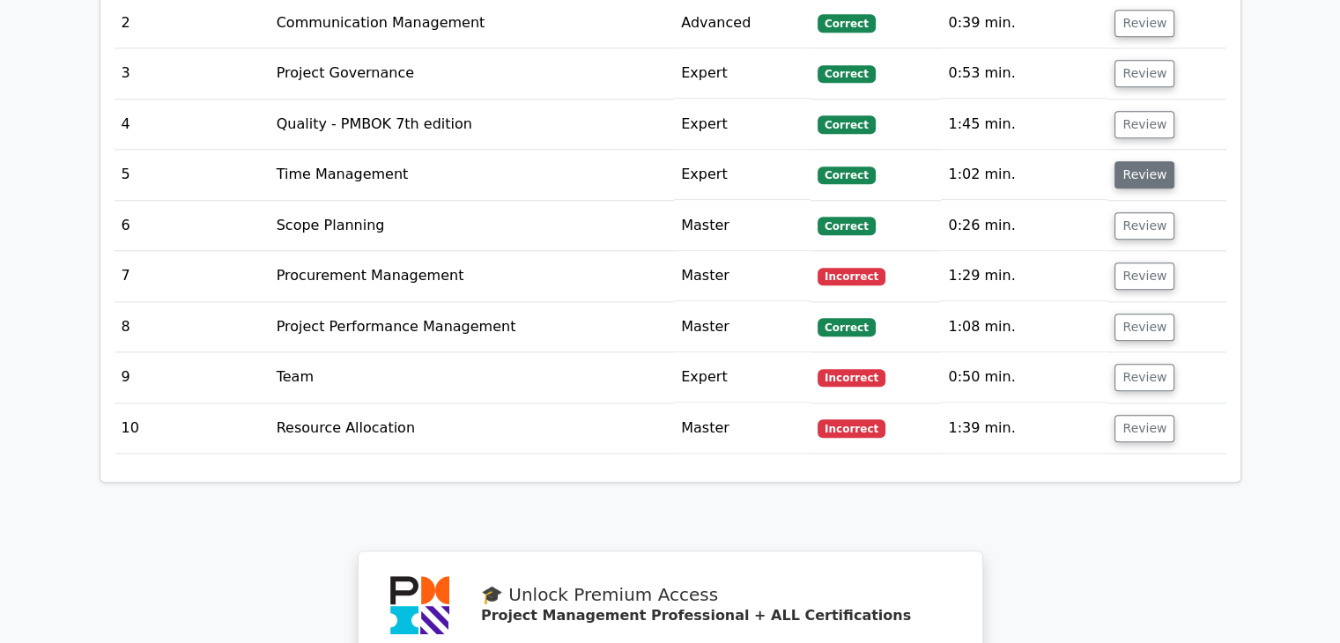
click at [1131, 161] on button "Review" at bounding box center [1145, 174] width 60 height 27
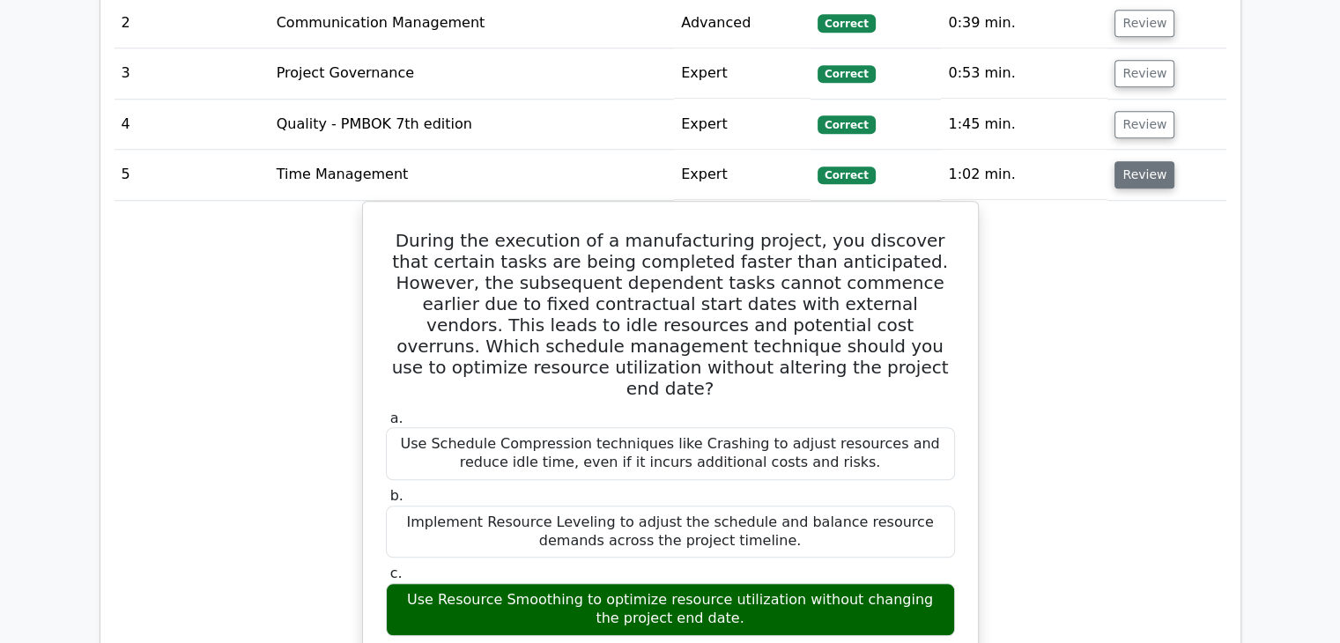
click at [1143, 161] on button "Review" at bounding box center [1145, 174] width 60 height 27
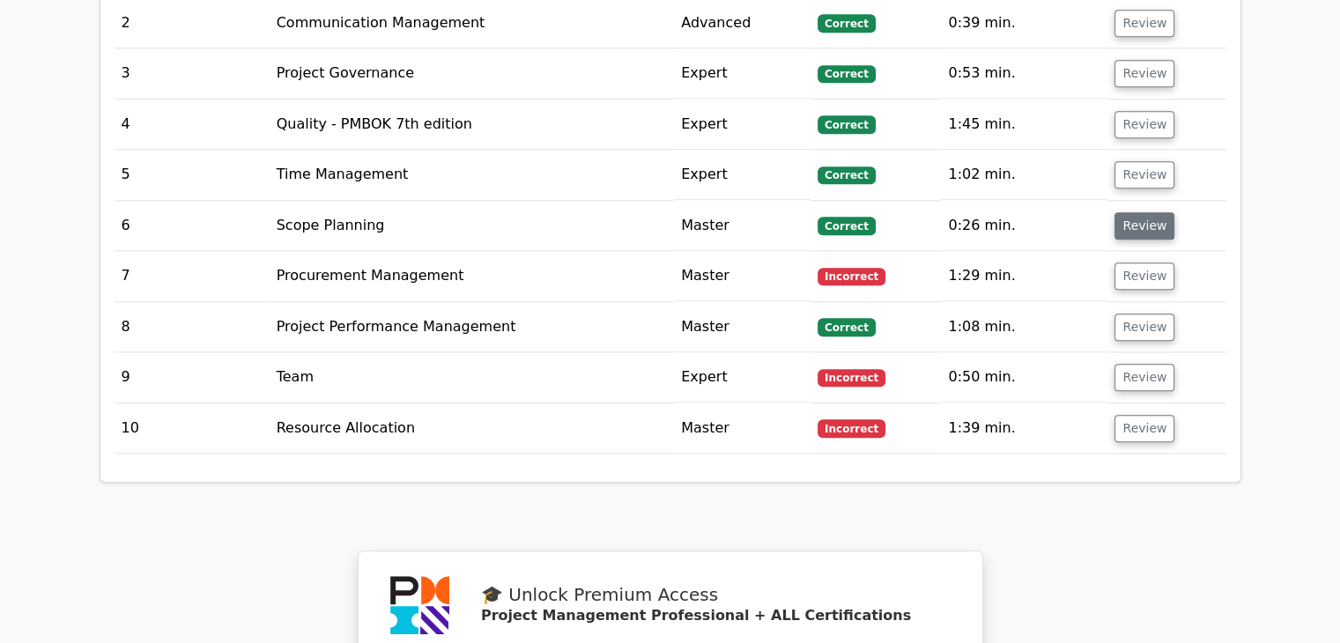
click at [1139, 212] on button "Review" at bounding box center [1145, 225] width 60 height 27
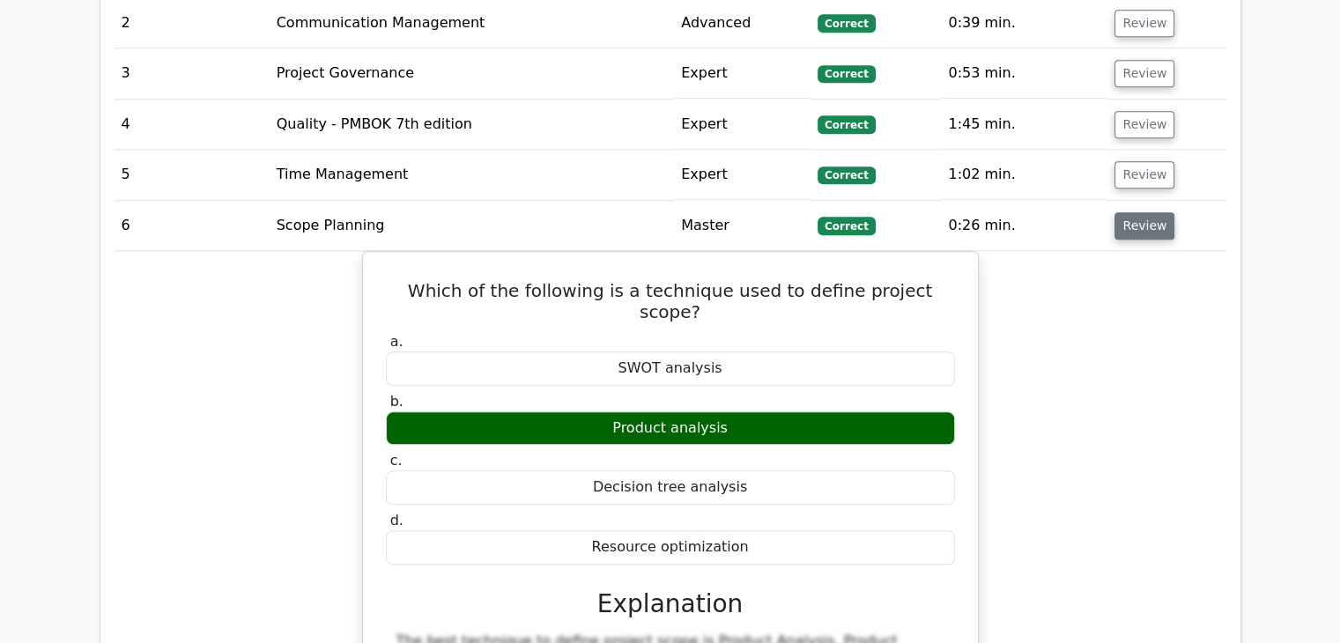
click at [1138, 212] on button "Review" at bounding box center [1145, 225] width 60 height 27
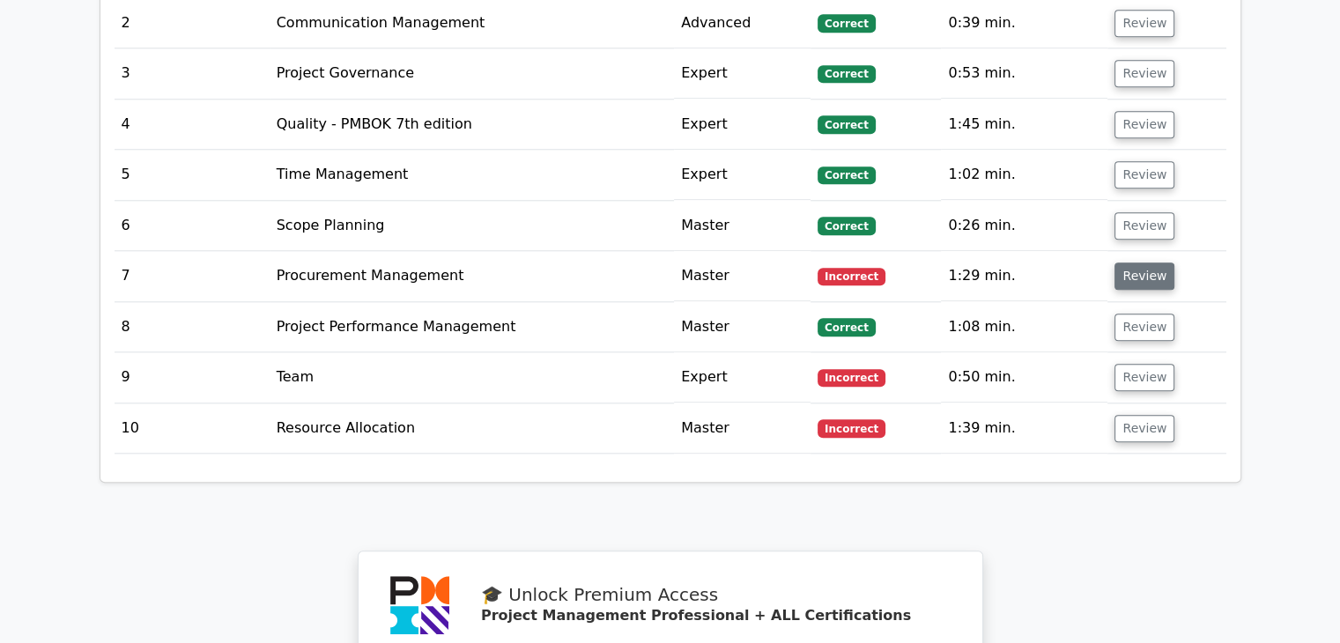
click at [1141, 263] on button "Review" at bounding box center [1145, 276] width 60 height 27
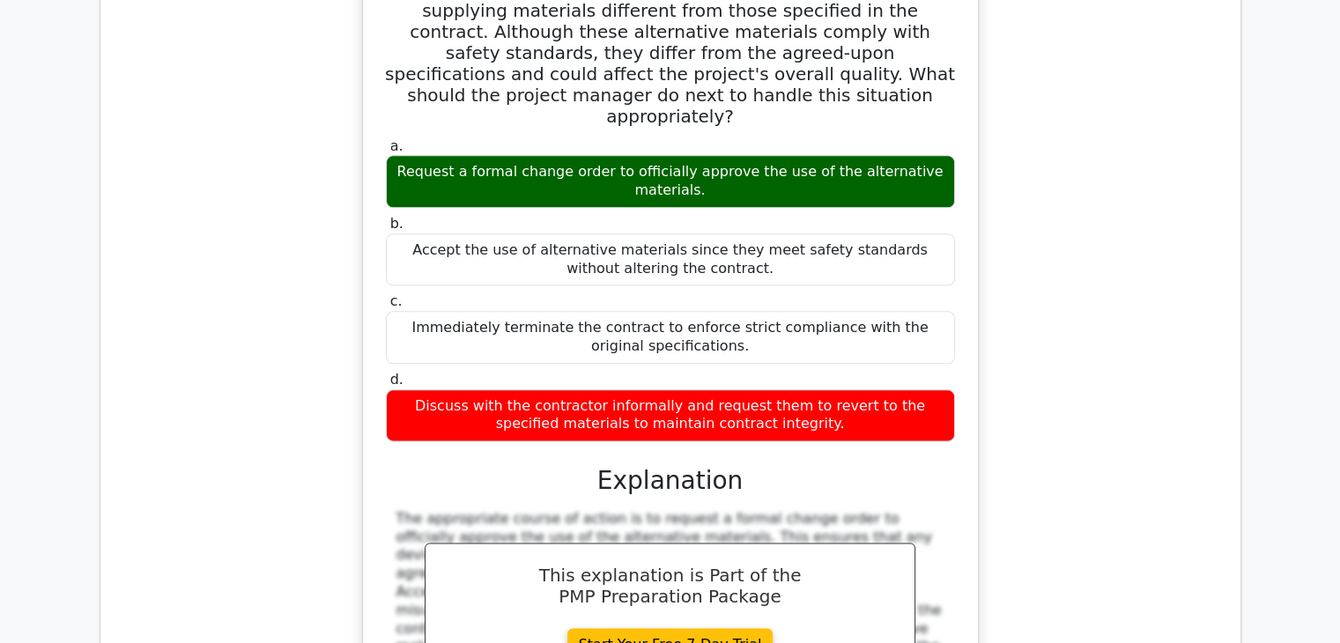
scroll to position [1939, 0]
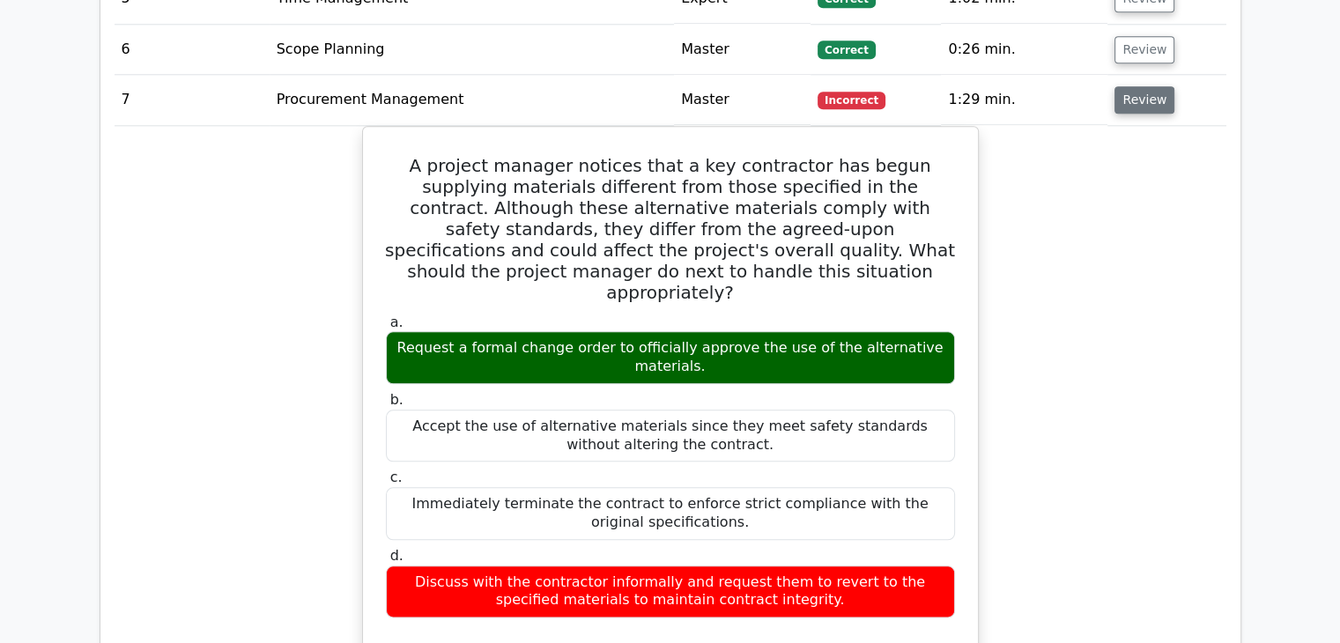
click at [1132, 86] on button "Review" at bounding box center [1145, 99] width 60 height 27
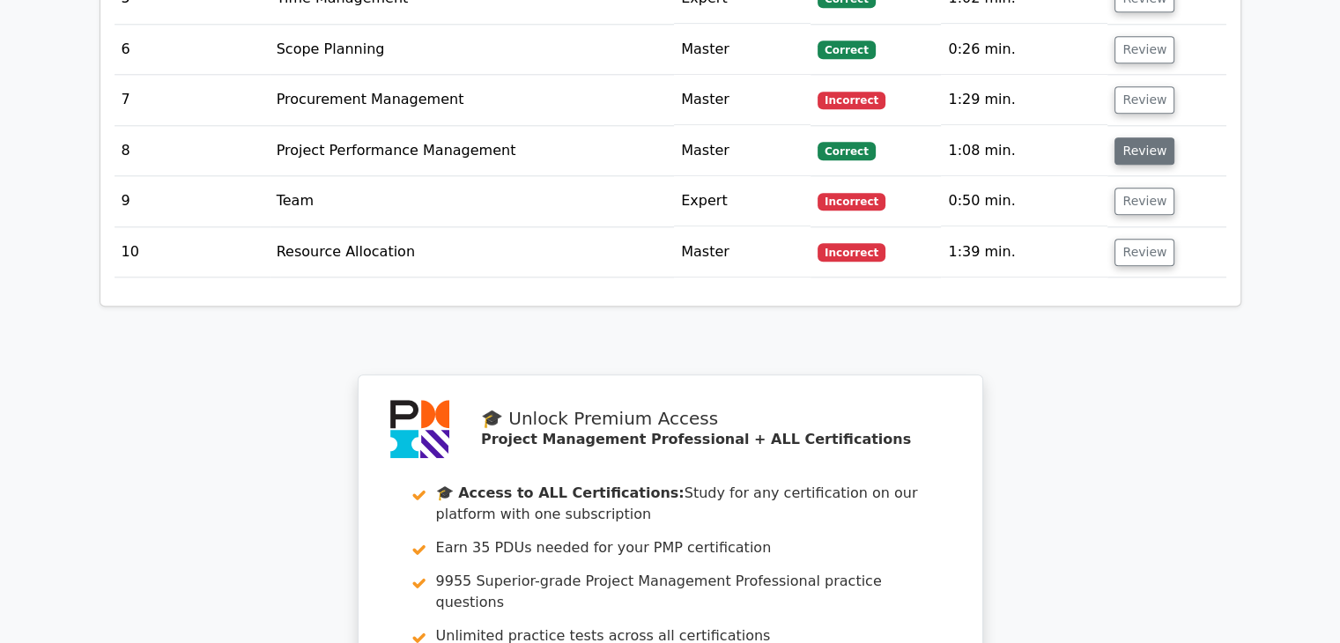
click at [1126, 137] on button "Review" at bounding box center [1145, 150] width 60 height 27
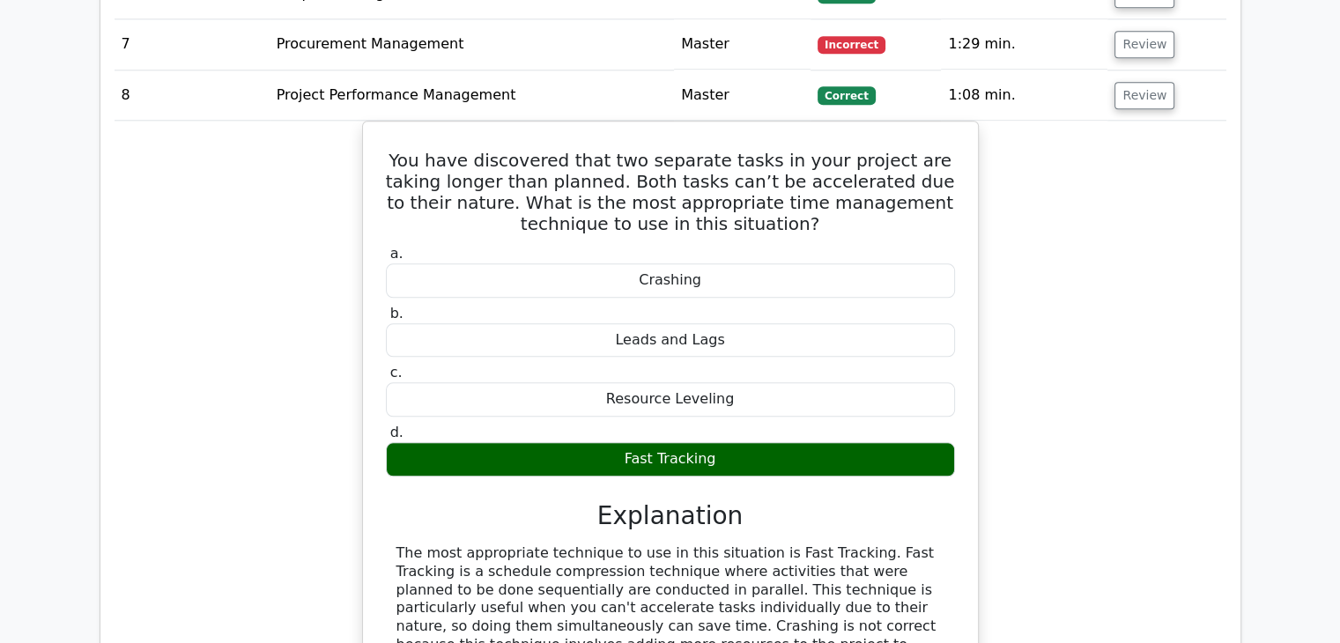
scroll to position [1850, 0]
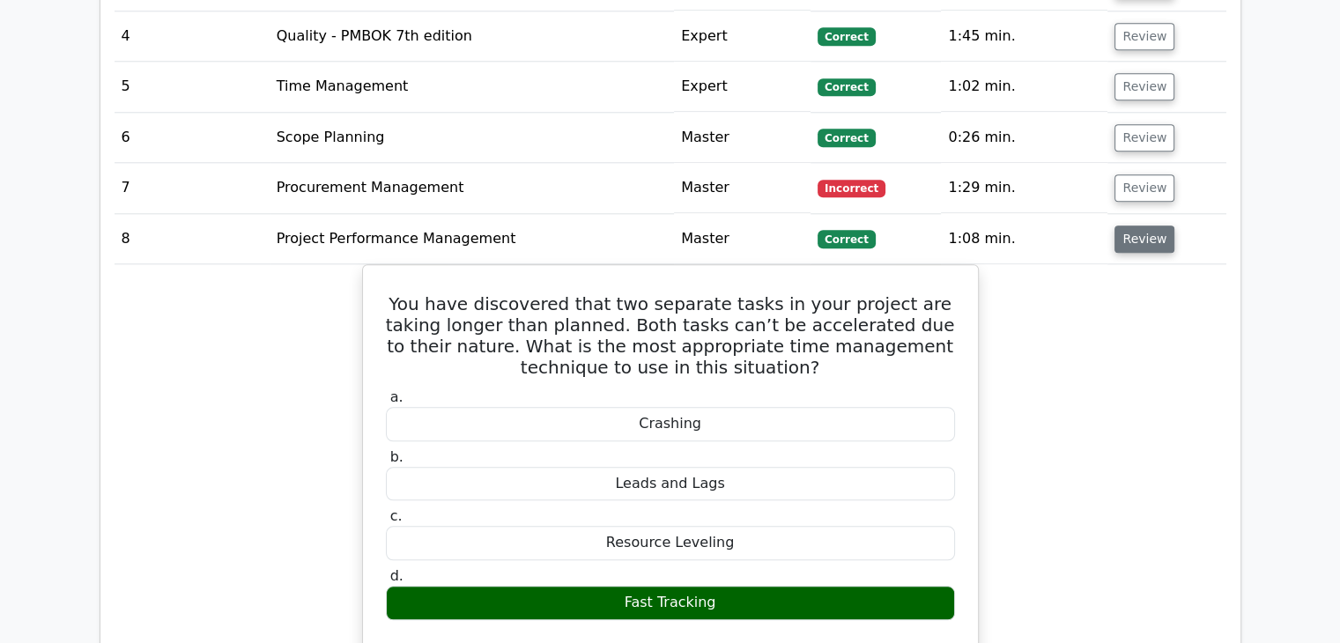
click at [1133, 226] on button "Review" at bounding box center [1145, 239] width 60 height 27
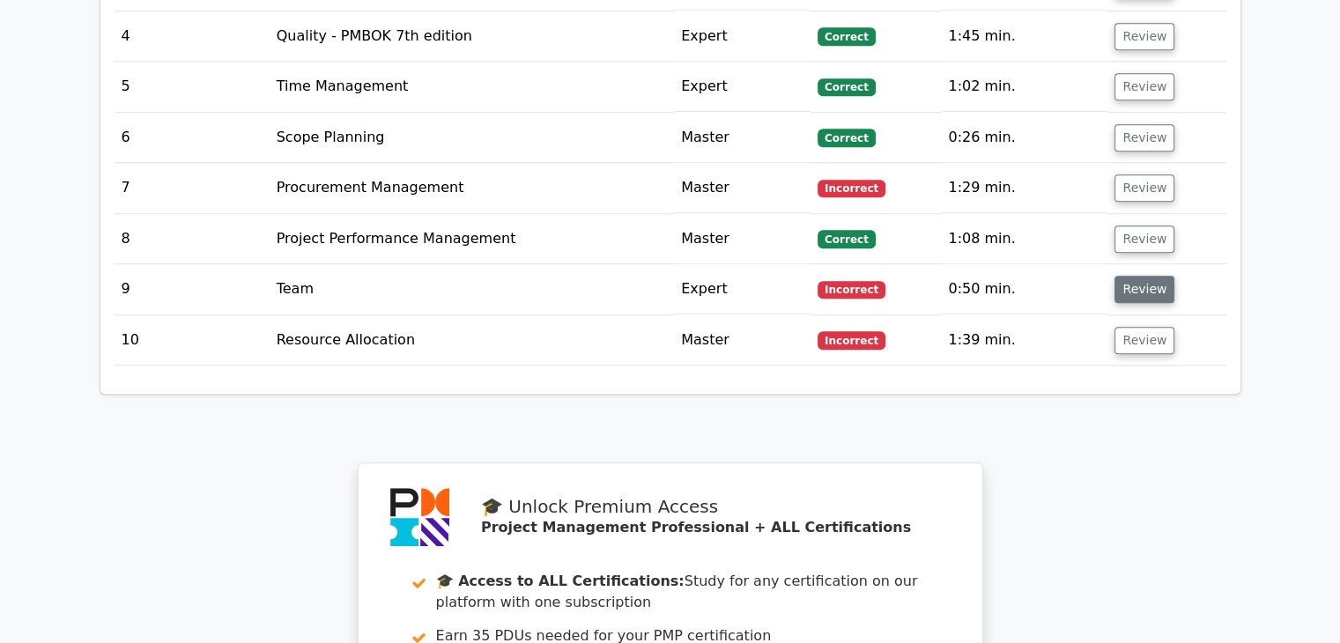
click at [1135, 276] on button "Review" at bounding box center [1145, 289] width 60 height 27
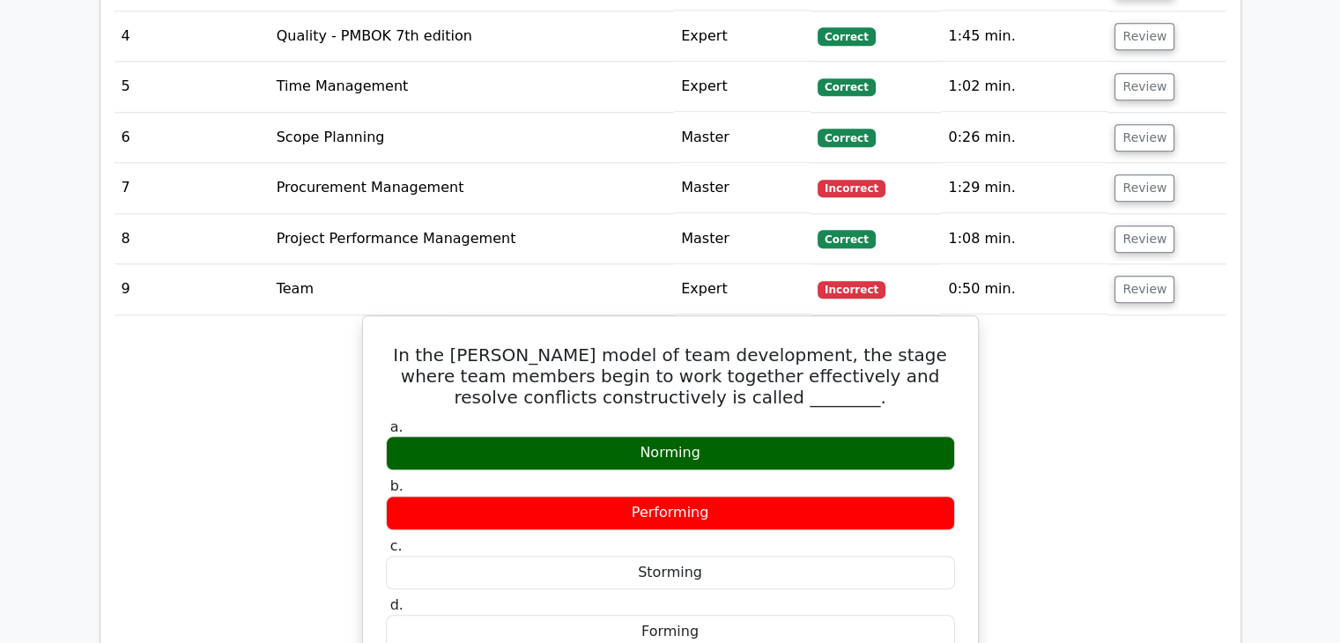
scroll to position [1939, 0]
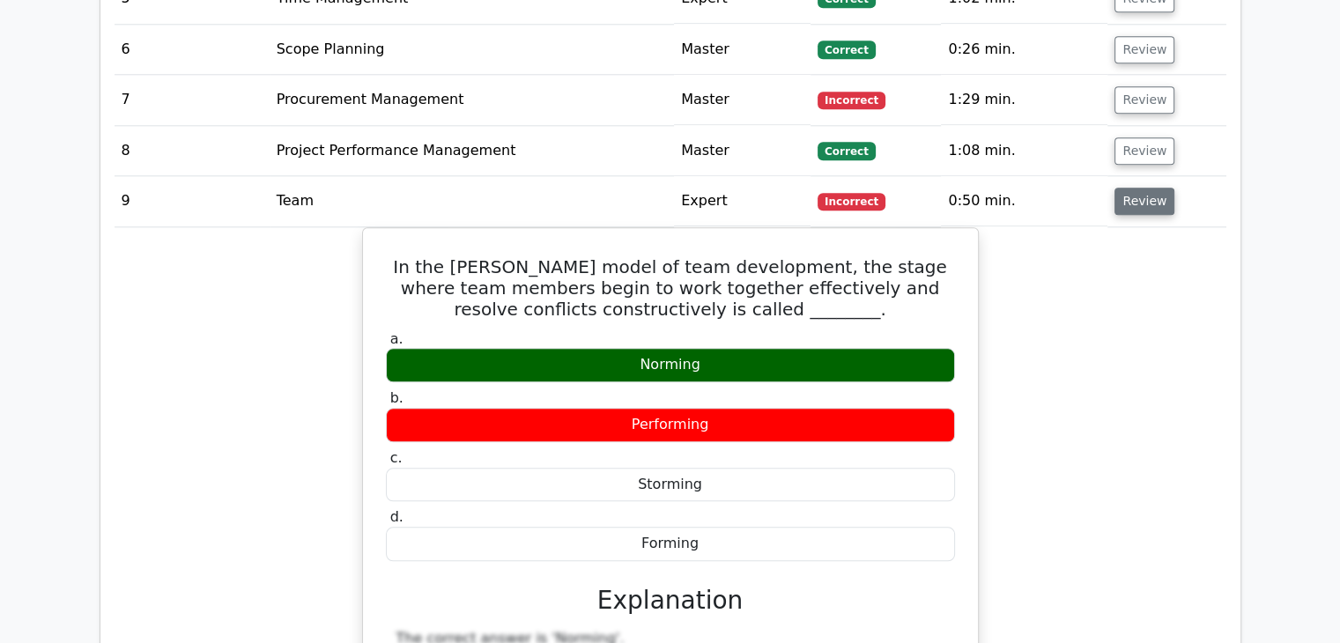
click at [1143, 188] on button "Review" at bounding box center [1145, 201] width 60 height 27
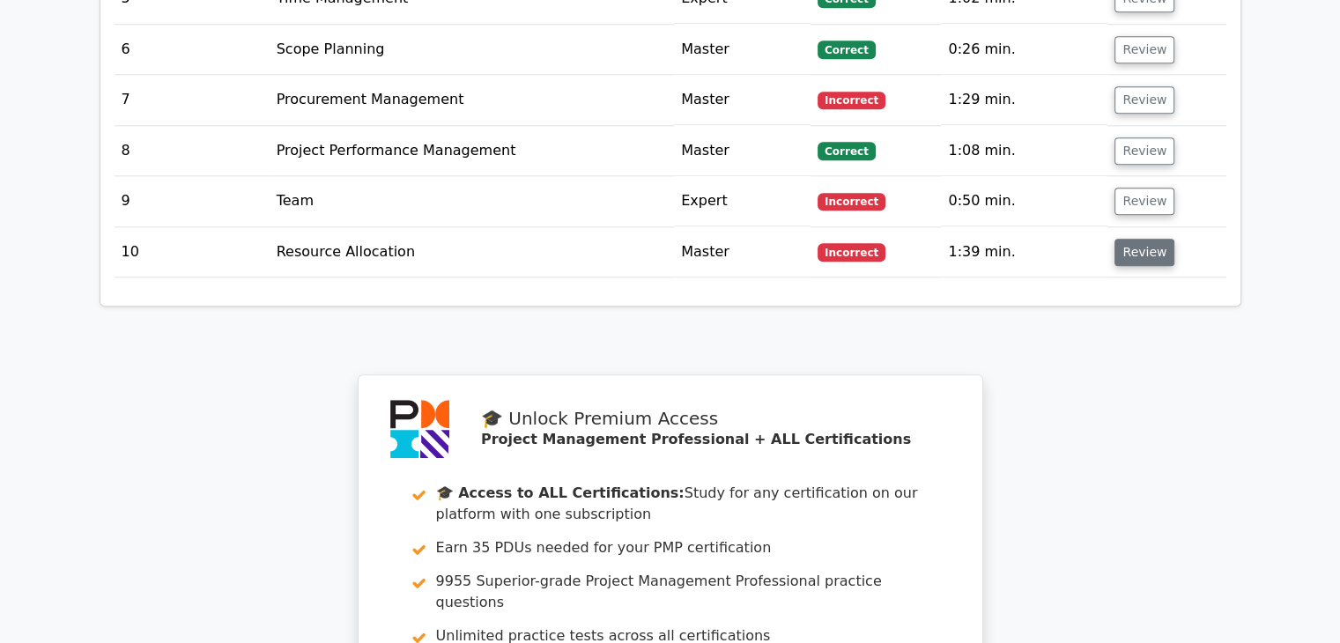
click at [1141, 239] on button "Review" at bounding box center [1145, 252] width 60 height 27
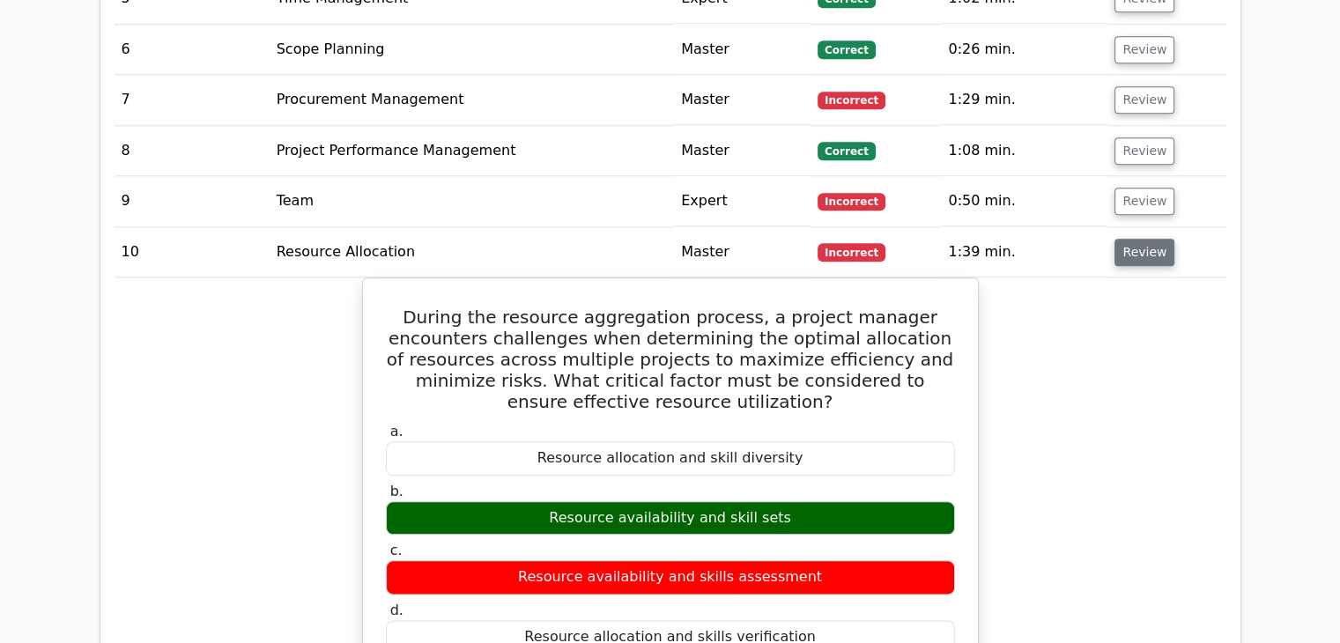
click at [1129, 239] on button "Review" at bounding box center [1145, 252] width 60 height 27
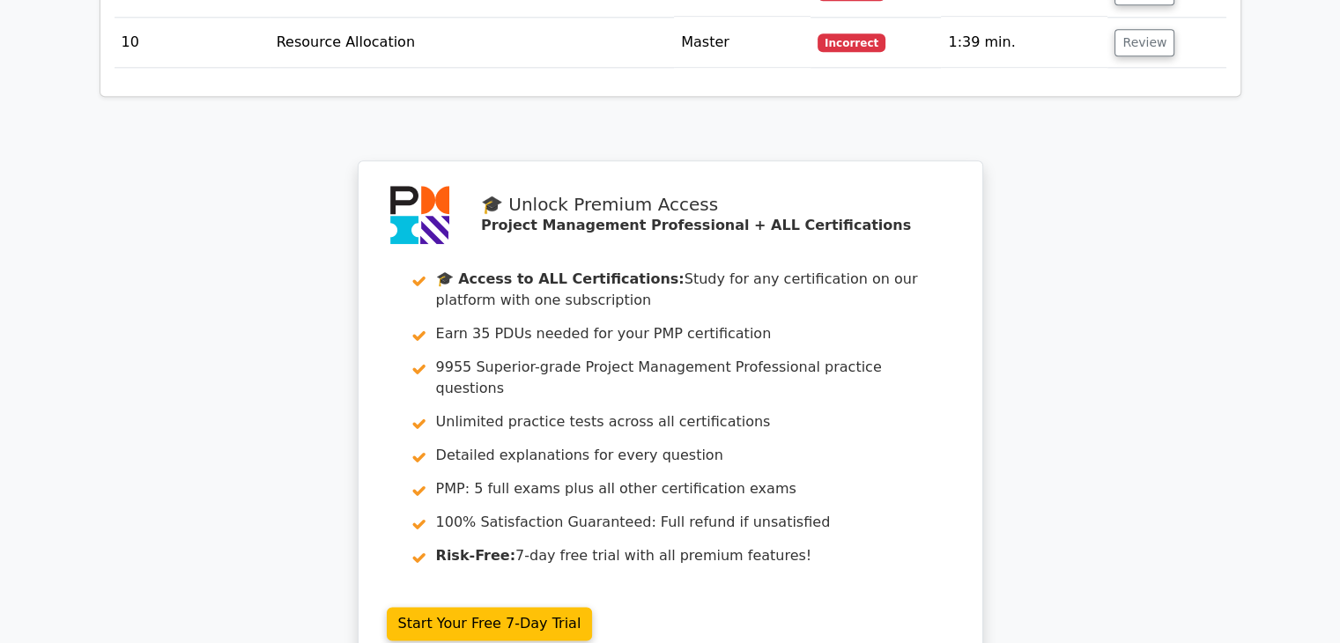
scroll to position [2467, 0]
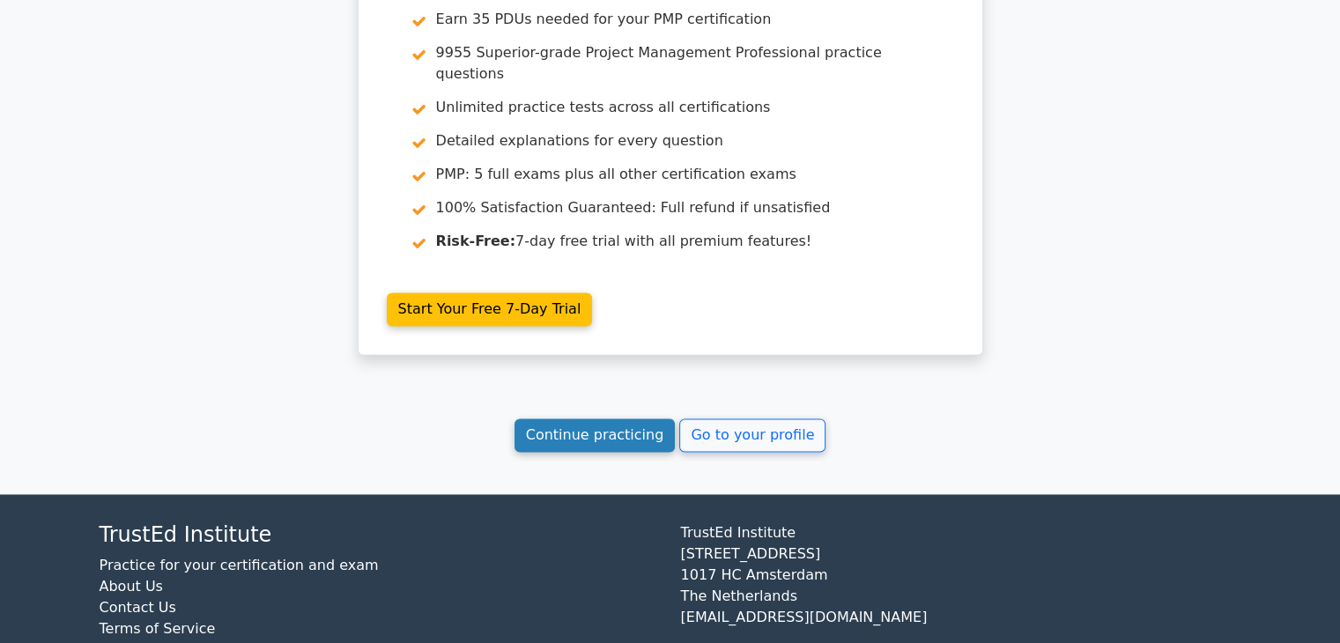
click at [602, 419] on link "Continue practicing" at bounding box center [595, 435] width 161 height 33
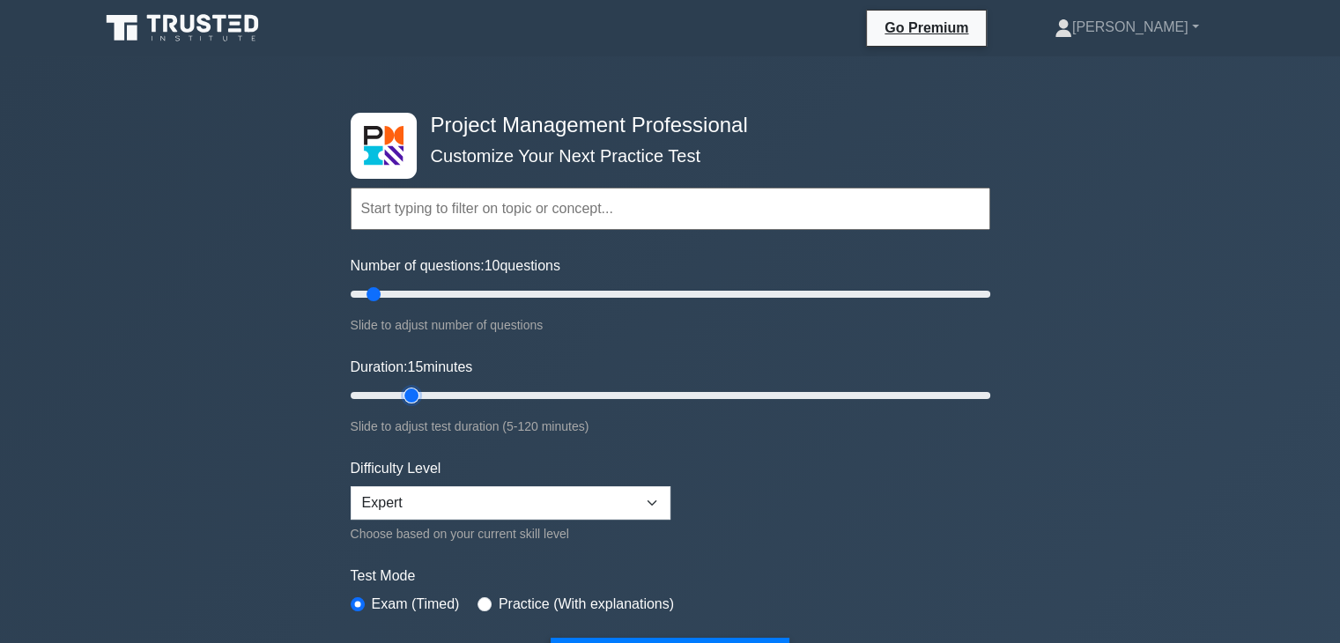
drag, startPoint x: 387, startPoint y: 397, endPoint x: 398, endPoint y: 397, distance: 11.5
type input "15"
click at [398, 397] on input "Duration: 15 minutes" at bounding box center [671, 395] width 640 height 21
click at [1117, 397] on div "Project Management Professional Customize Your Next Practice Test Topics Scope …" at bounding box center [670, 651] width 1340 height 1191
